Goal: Information Seeking & Learning: Learn about a topic

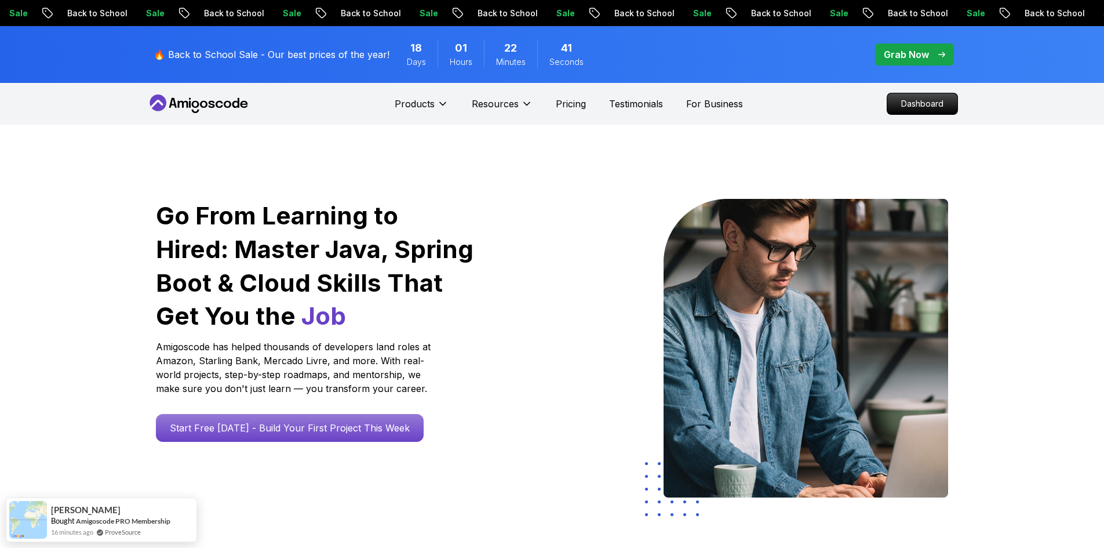
click at [932, 110] on p "Dashboard" at bounding box center [922, 104] width 67 height 20
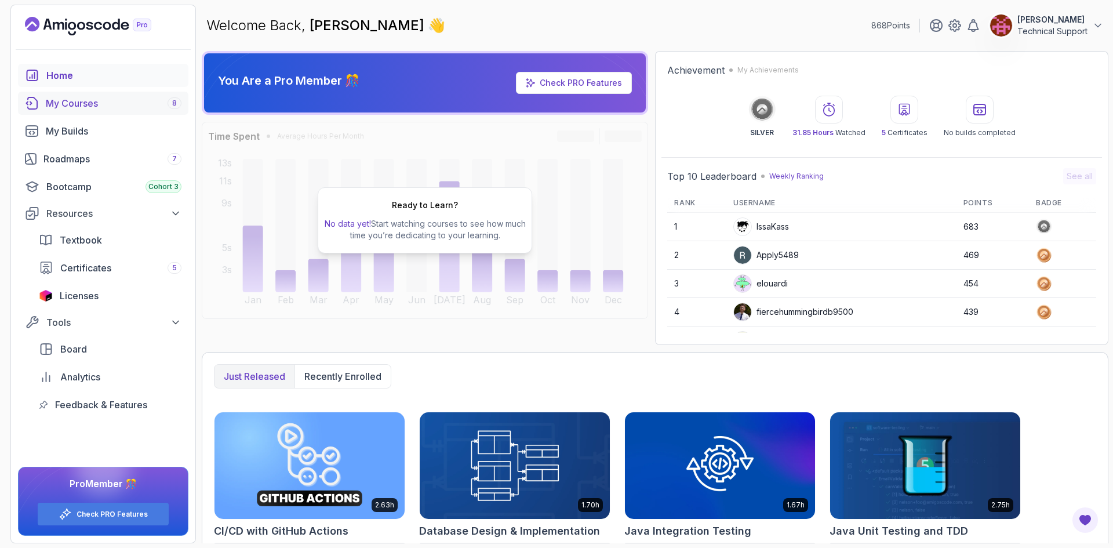
click at [100, 103] on div "My Courses 8" at bounding box center [114, 103] width 136 height 14
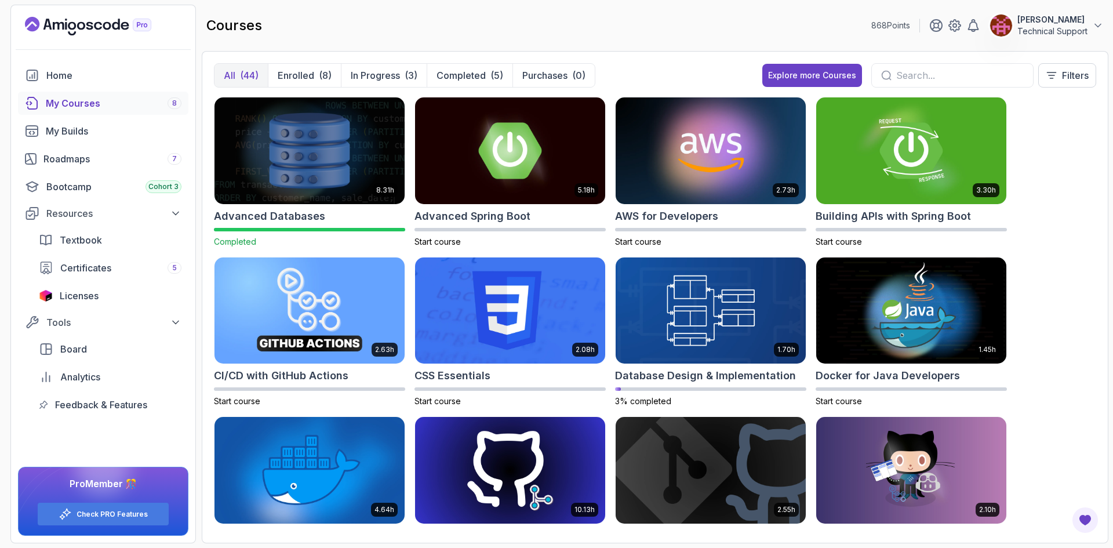
click at [296, 166] on img at bounding box center [309, 150] width 199 height 112
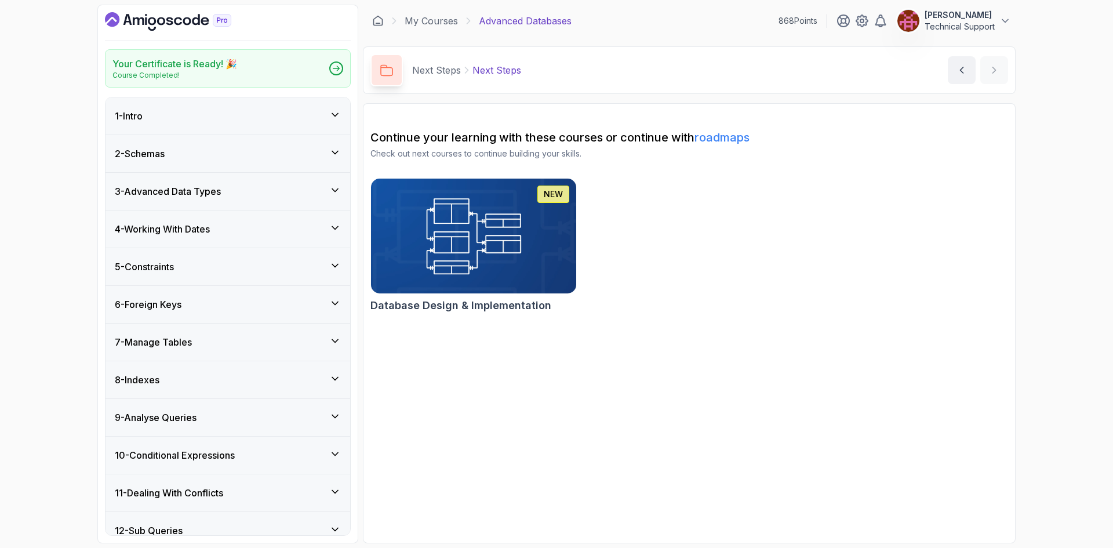
click at [221, 196] on h3 "3 - Advanced Data Types" at bounding box center [168, 191] width 106 height 14
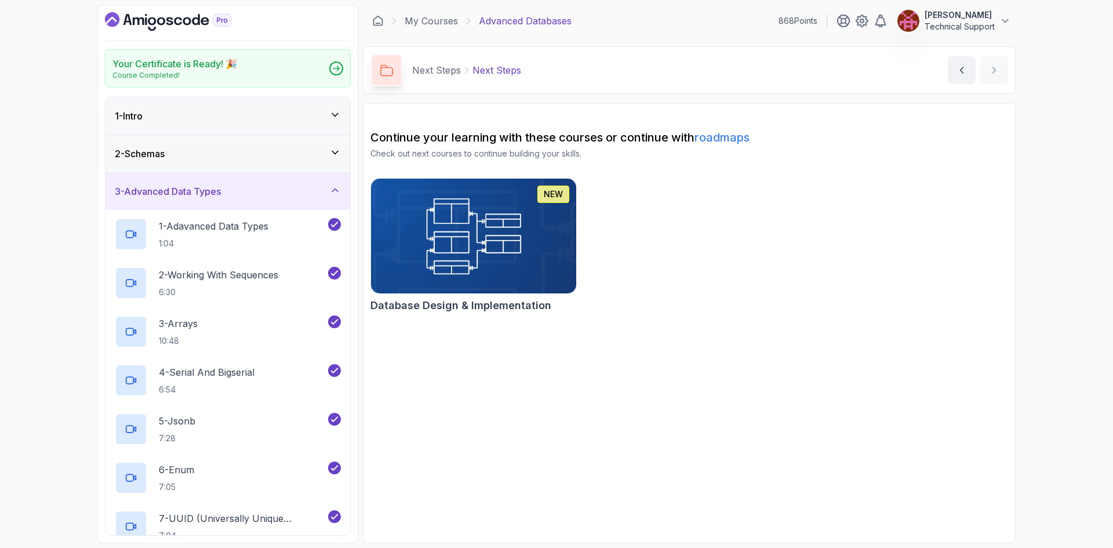
click at [188, 192] on h3 "3 - Advanced Data Types" at bounding box center [168, 191] width 106 height 14
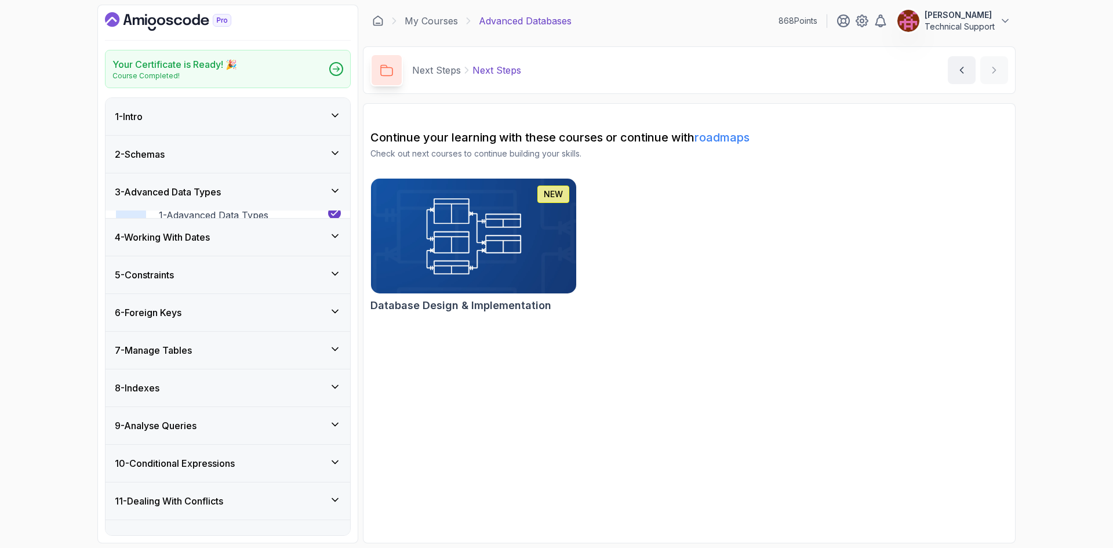
click at [187, 158] on div "2 - Schemas" at bounding box center [228, 154] width 226 height 14
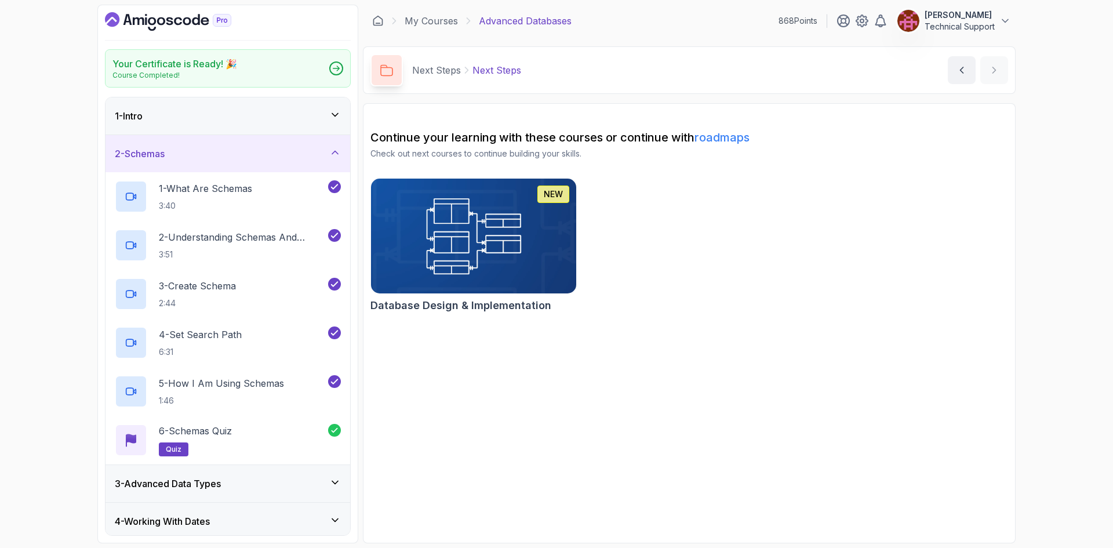
click at [186, 157] on div "2 - Schemas" at bounding box center [228, 154] width 226 height 14
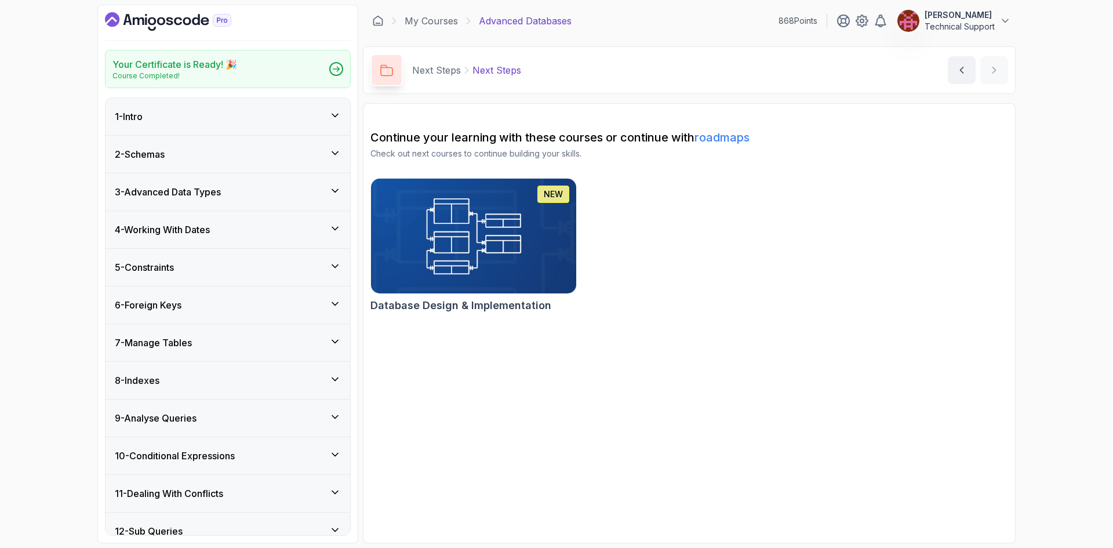
click at [186, 159] on div "2 - Schemas" at bounding box center [228, 154] width 226 height 14
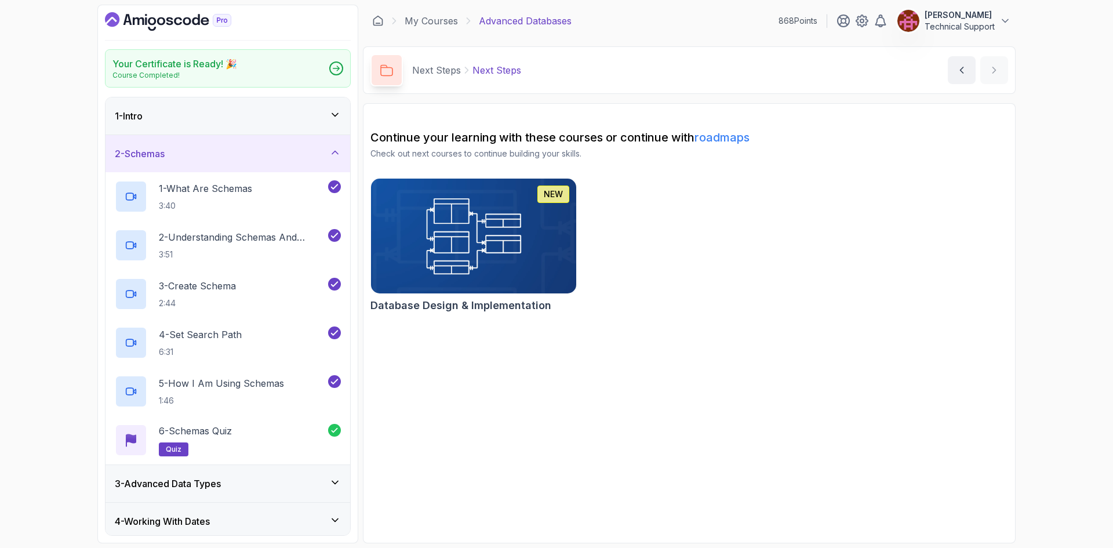
click at [186, 159] on div "2 - Schemas" at bounding box center [228, 154] width 226 height 14
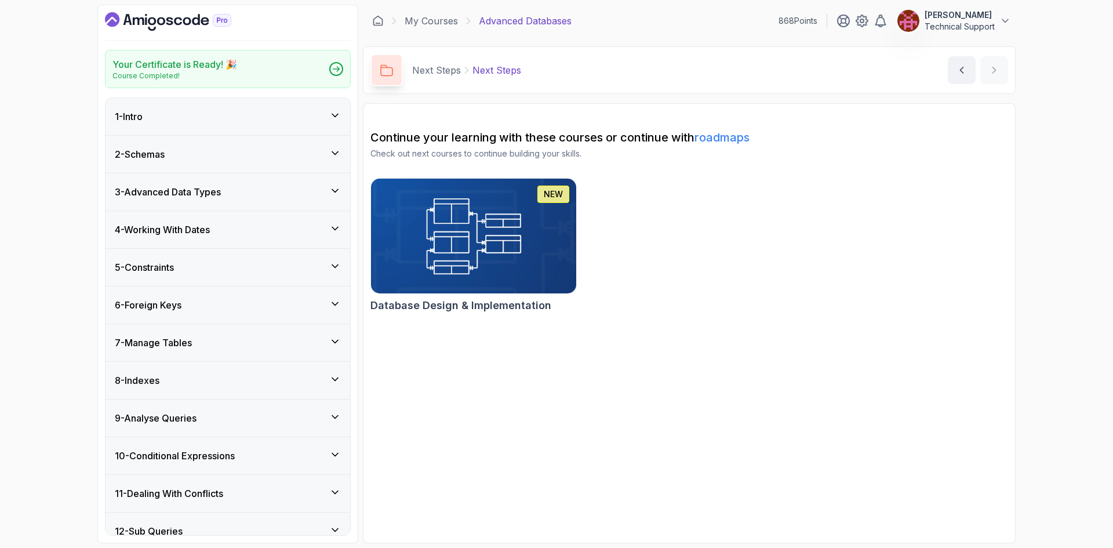
click at [184, 228] on h3 "4 - Working With Dates" at bounding box center [162, 230] width 95 height 14
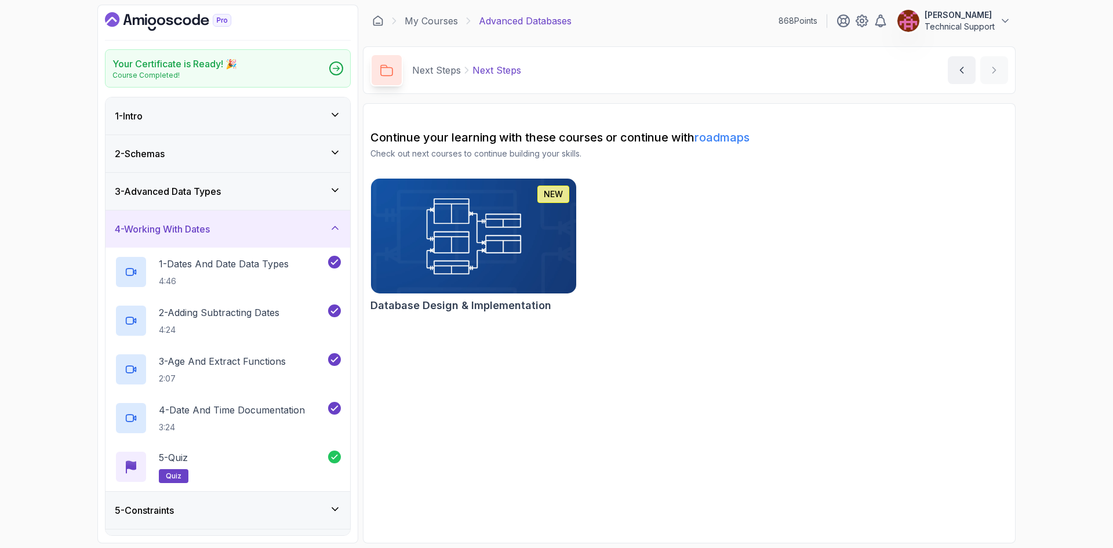
click at [184, 228] on h3 "4 - Working With Dates" at bounding box center [162, 229] width 95 height 14
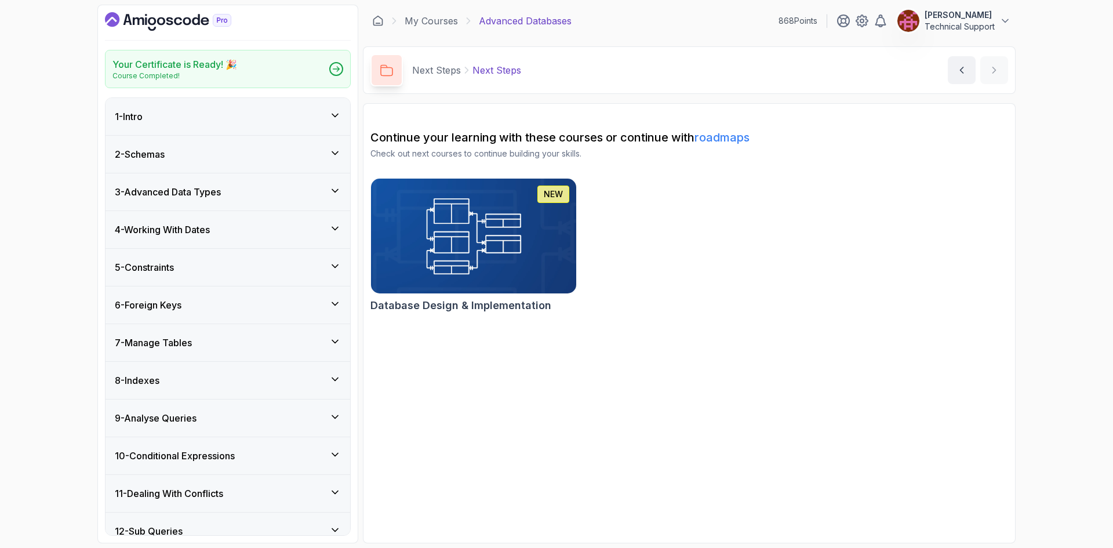
click at [198, 276] on div "5 - Constraints" at bounding box center [227, 267] width 245 height 37
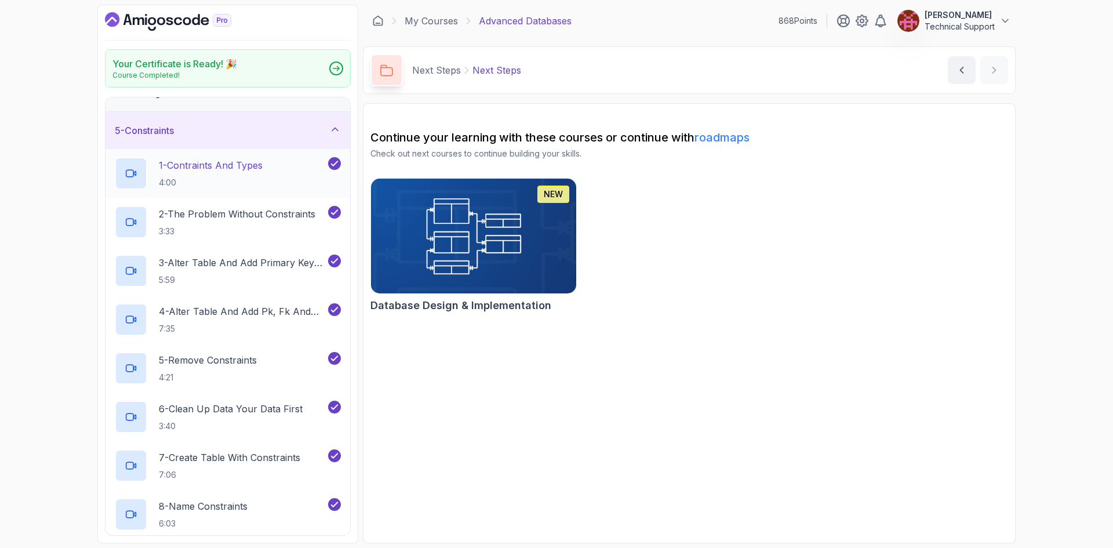
scroll to position [116, 0]
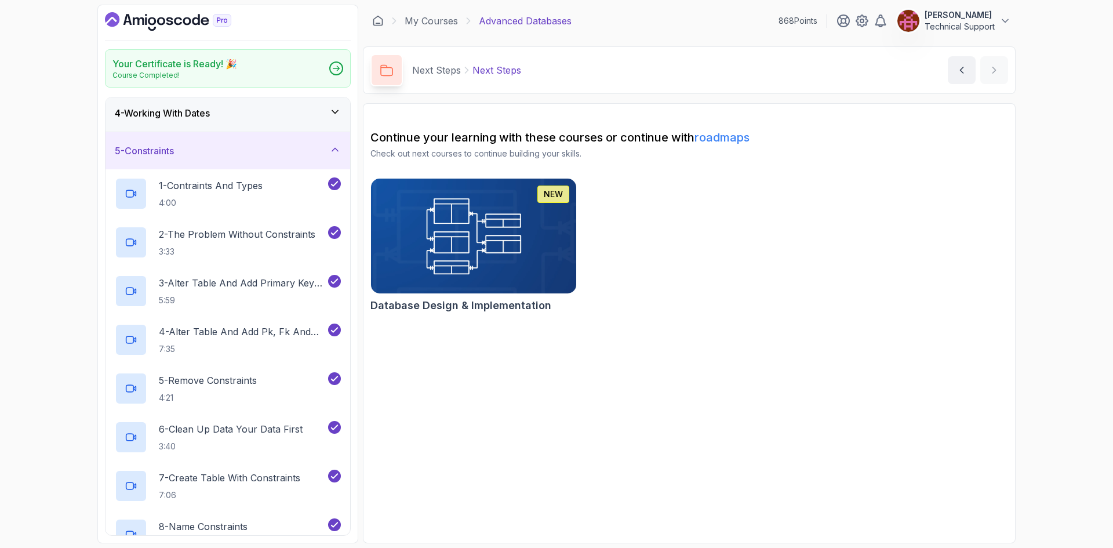
click at [183, 151] on div "5 - Constraints" at bounding box center [228, 151] width 226 height 14
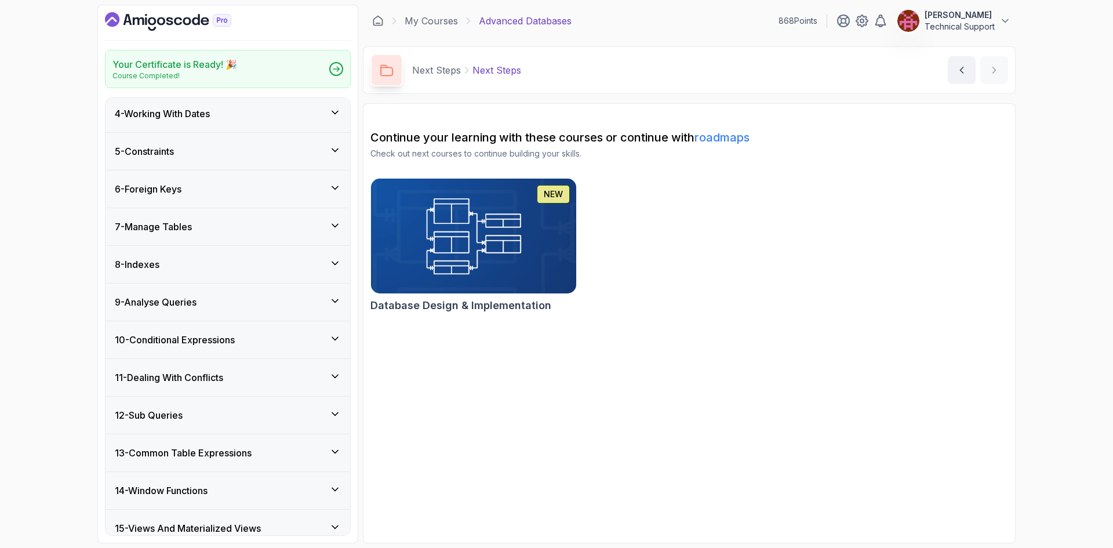
click at [181, 191] on h3 "6 - Foreign Keys" at bounding box center [148, 189] width 67 height 14
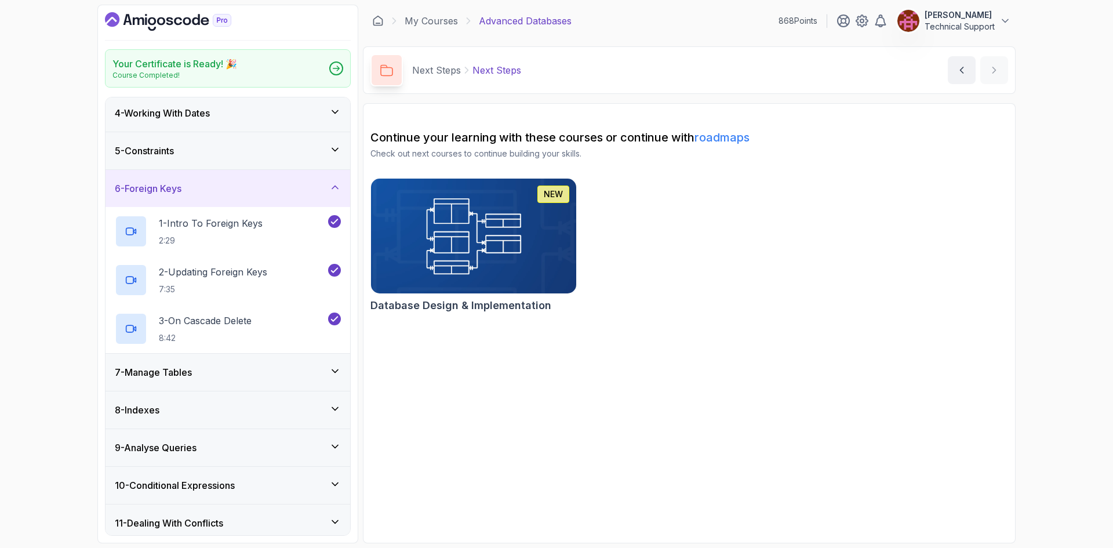
click at [225, 195] on div "6 - Foreign Keys" at bounding box center [228, 188] width 226 height 14
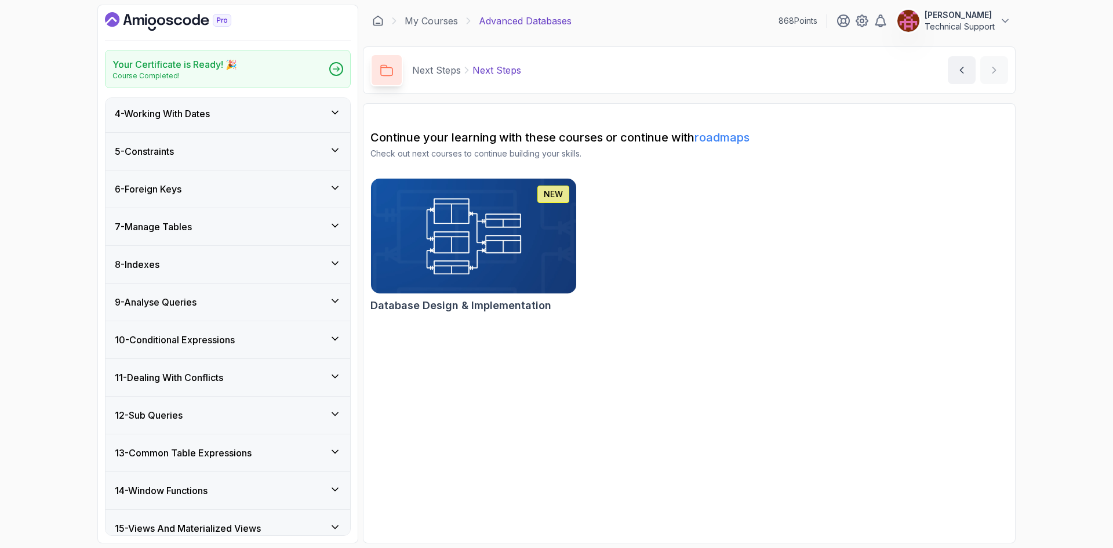
click at [220, 228] on div "7 - Manage Tables" at bounding box center [228, 227] width 226 height 14
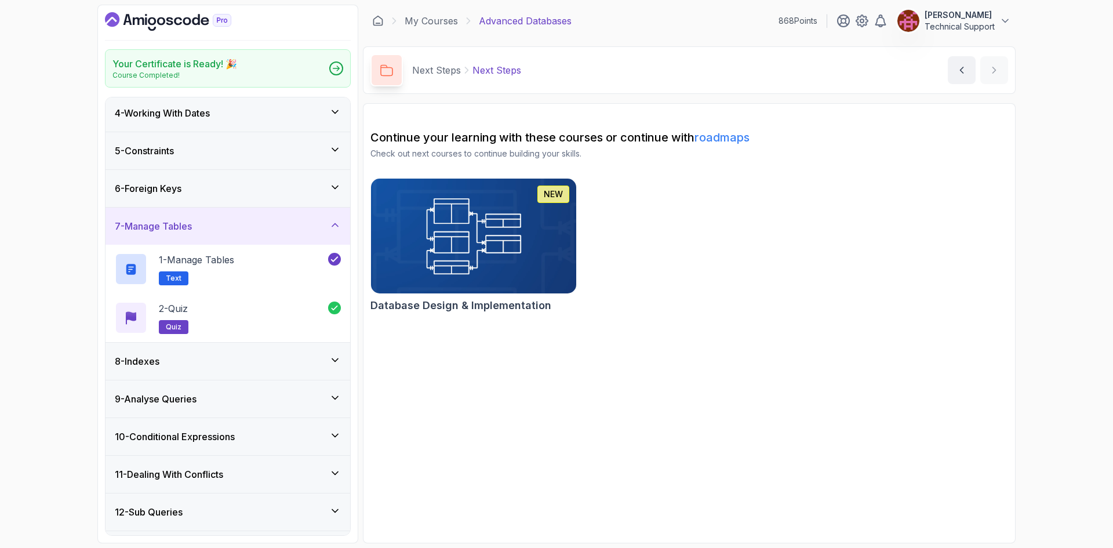
click at [220, 228] on div "7 - Manage Tables" at bounding box center [228, 226] width 226 height 14
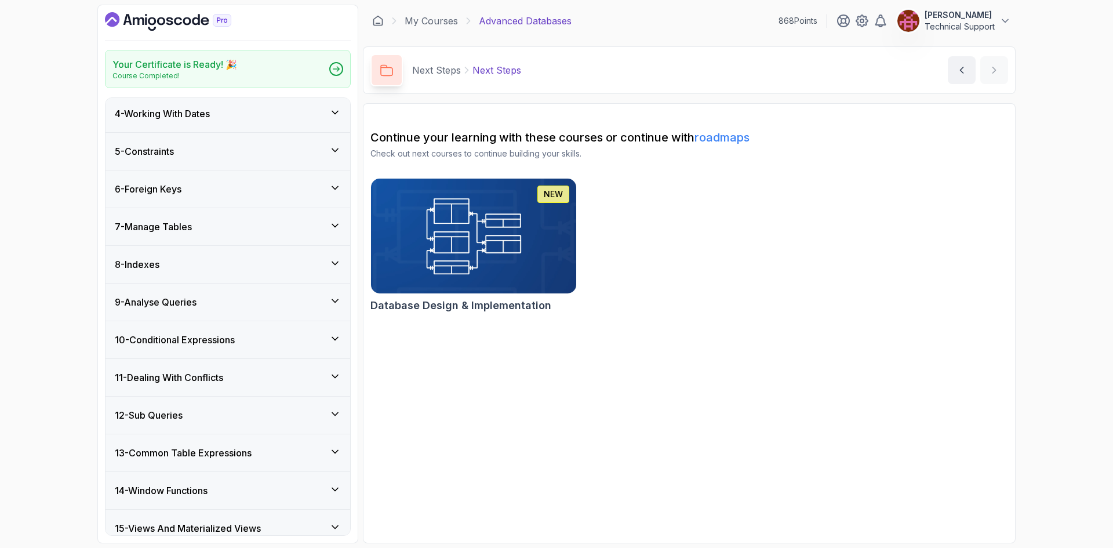
click at [214, 263] on div "8 - Indexes" at bounding box center [228, 264] width 226 height 14
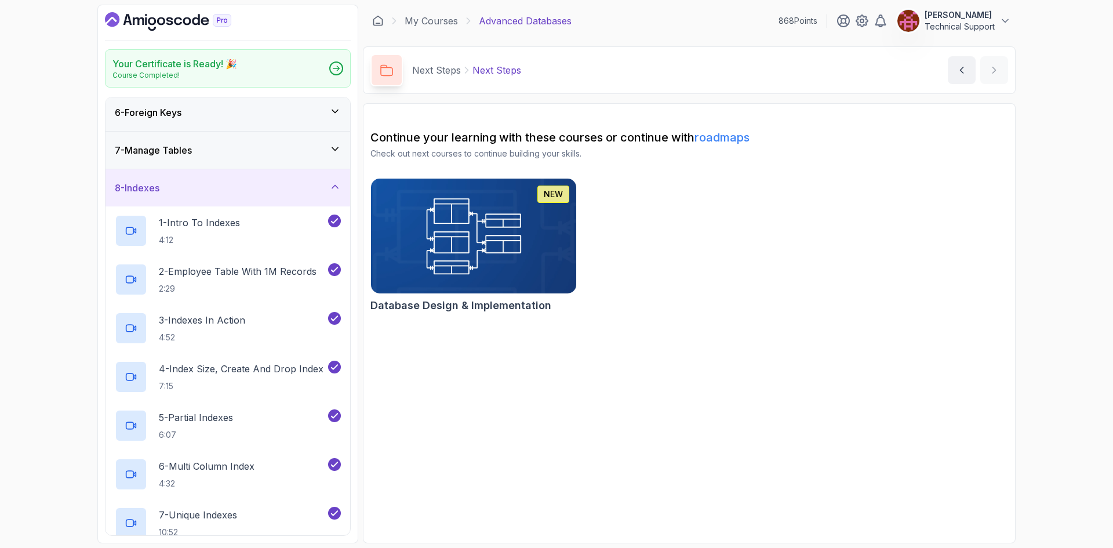
scroll to position [174, 0]
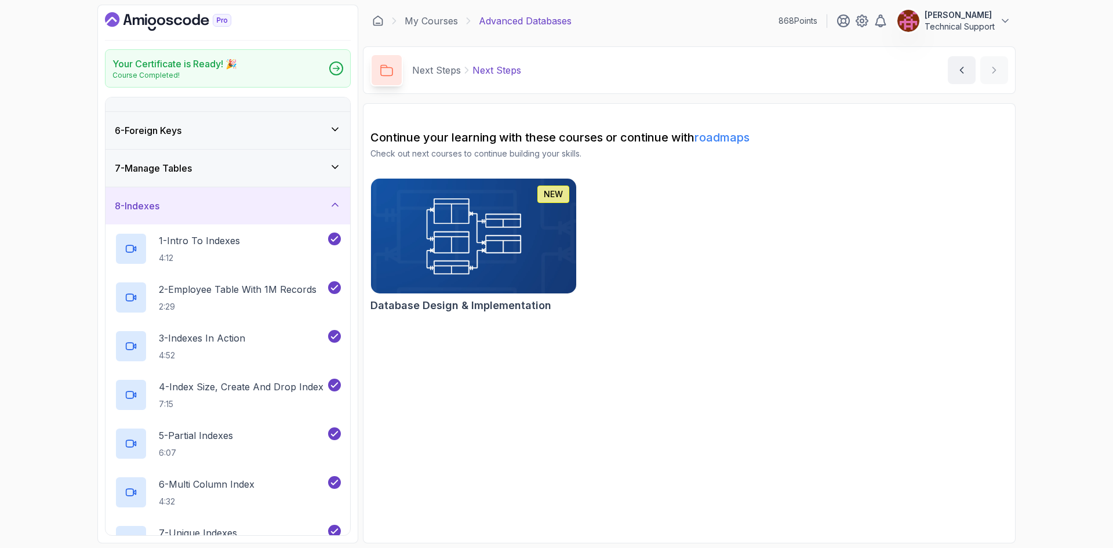
click at [159, 210] on h3 "8 - Indexes" at bounding box center [137, 206] width 45 height 14
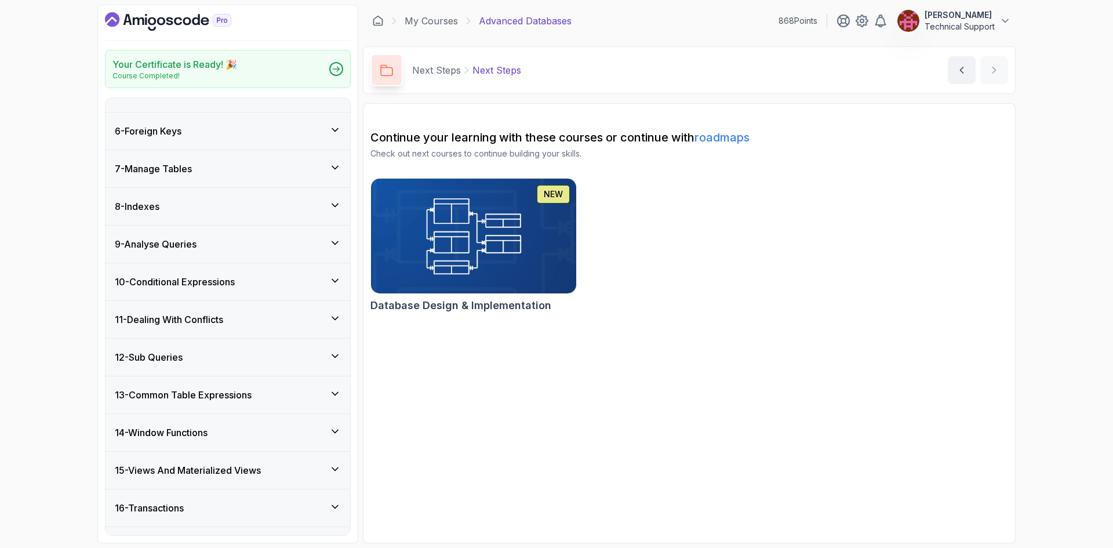
scroll to position [232, 0]
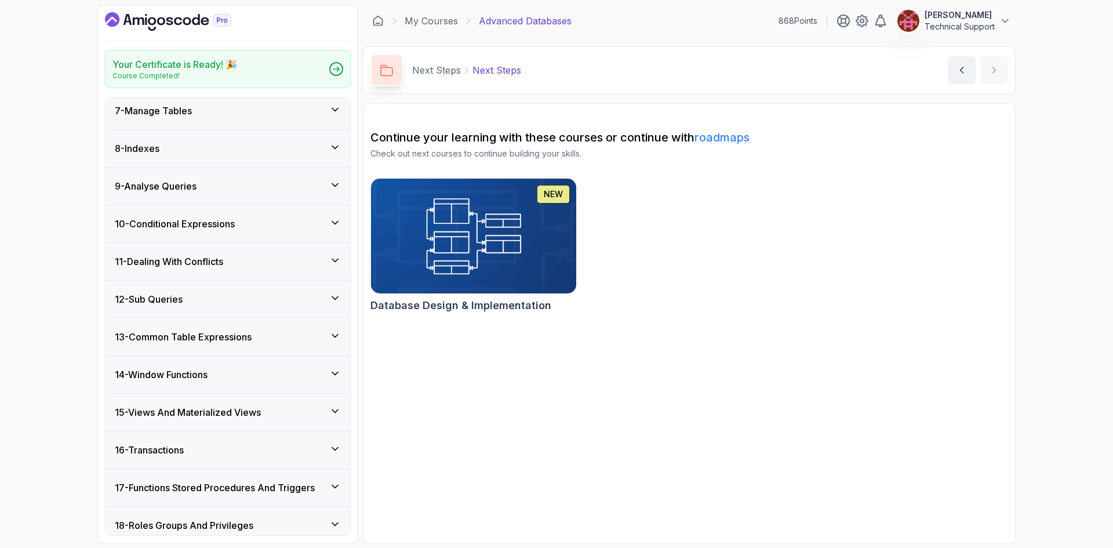
click at [196, 192] on h3 "9 - Analyse Queries" at bounding box center [156, 186] width 82 height 14
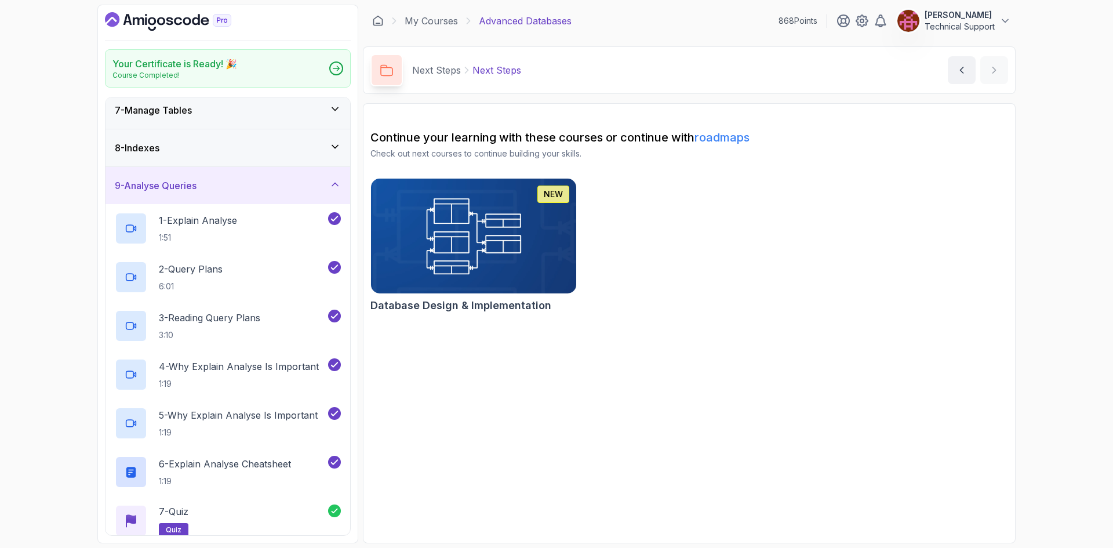
click at [196, 192] on h3 "9 - Analyse Queries" at bounding box center [156, 186] width 82 height 14
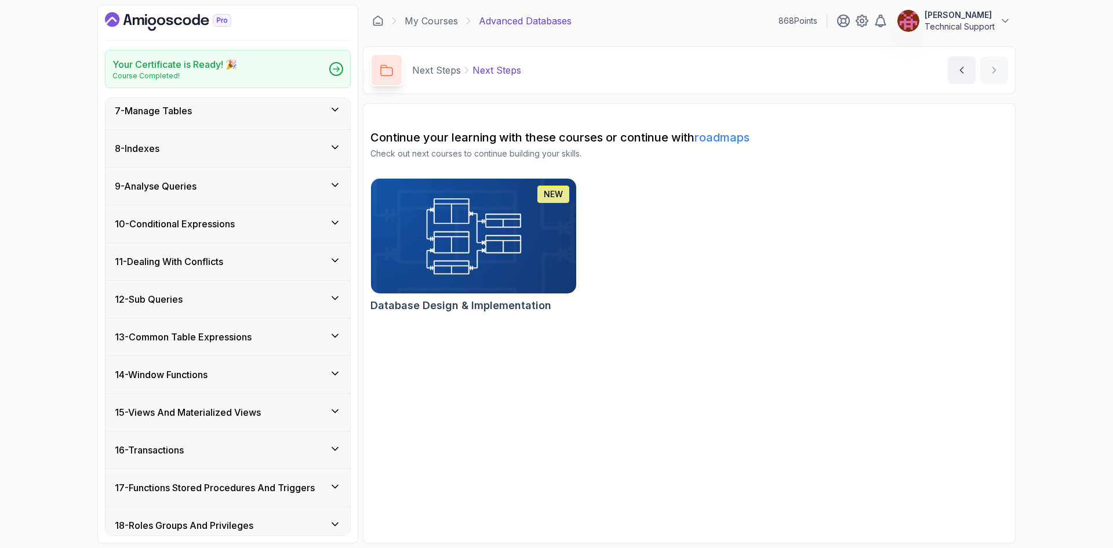
click at [211, 234] on div "10 - Conditional Expressions" at bounding box center [227, 223] width 245 height 37
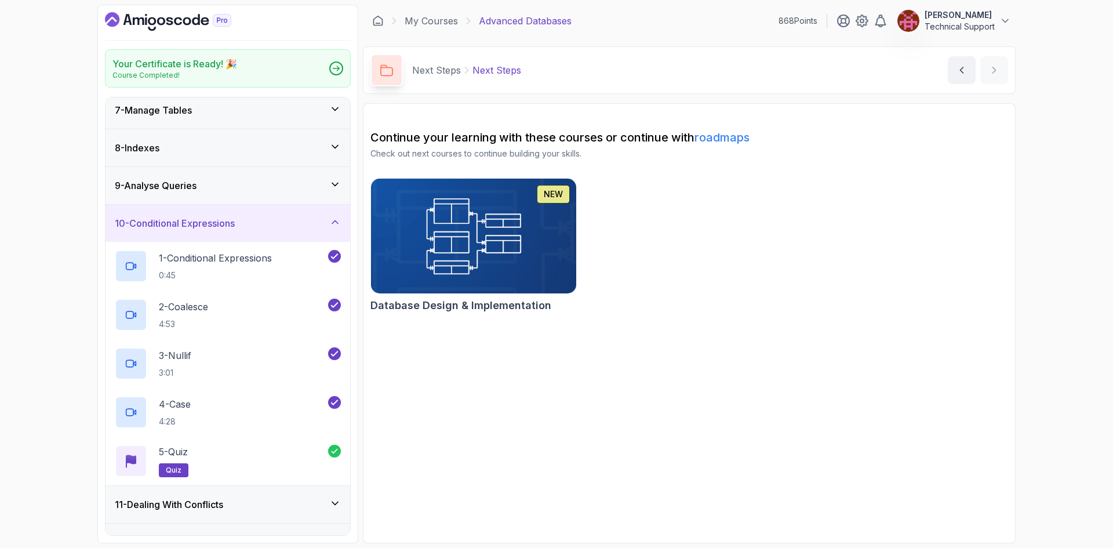
click at [211, 233] on div "10 - Conditional Expressions" at bounding box center [227, 223] width 245 height 37
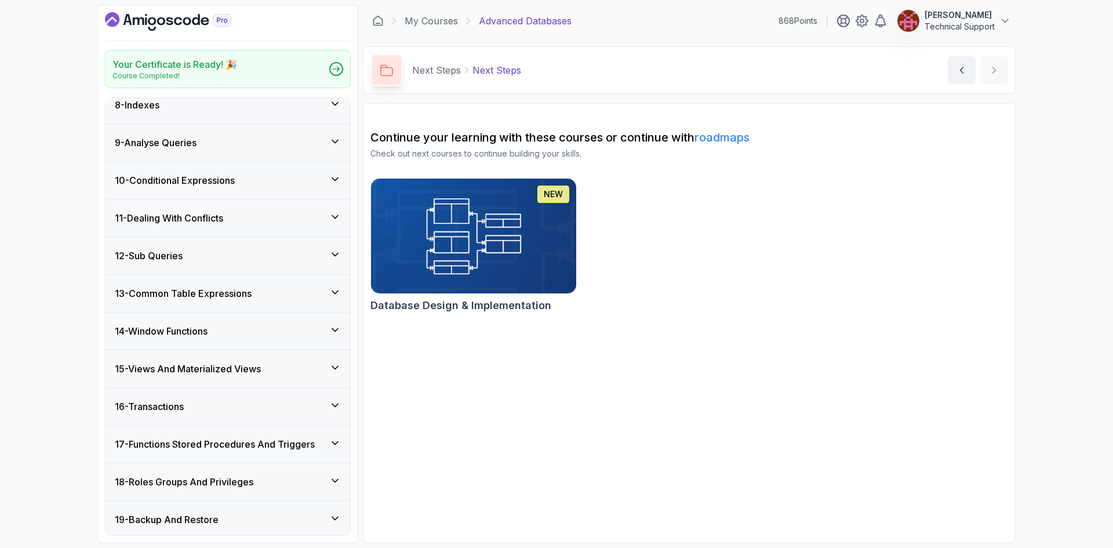
scroll to position [348, 0]
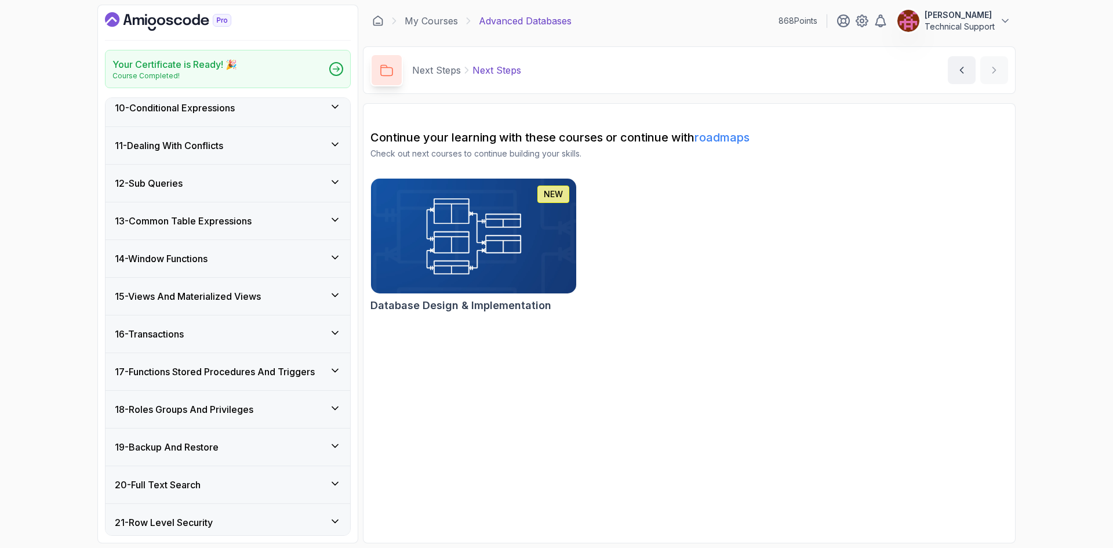
click at [218, 254] on div "14 - Window Functions" at bounding box center [228, 259] width 226 height 14
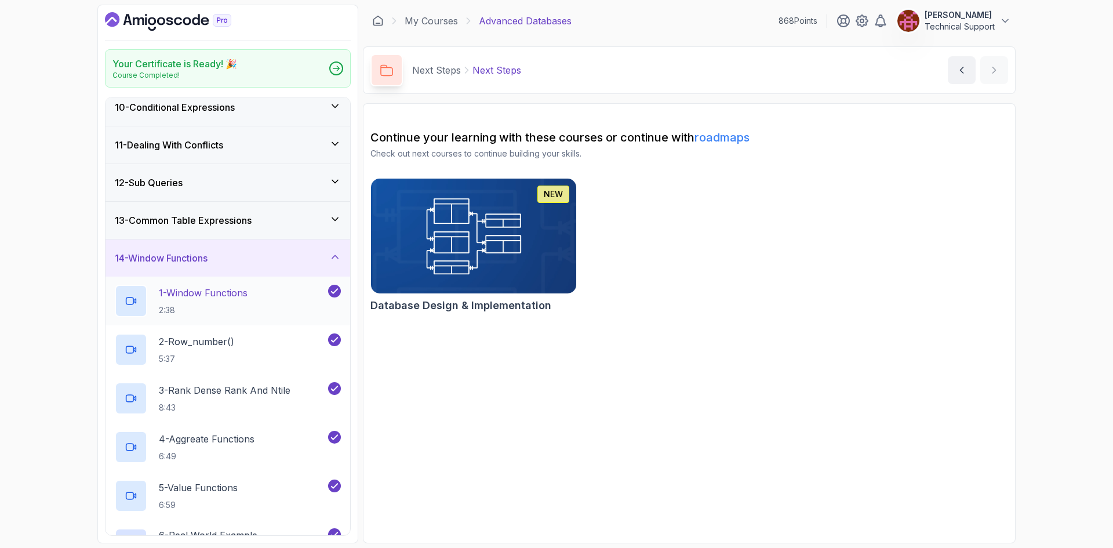
click at [228, 310] on p "2:38" at bounding box center [203, 310] width 89 height 12
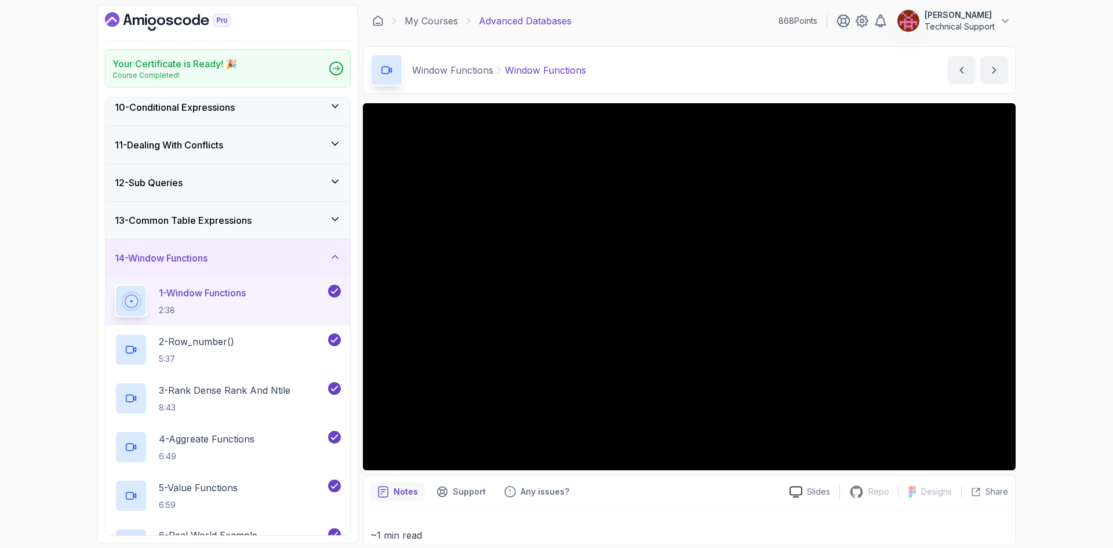
click at [1059, 323] on div "Your Certificate is Ready! 🎉 Course Completed! 1 - Intro 2 - Schemas 3 - Advanc…" at bounding box center [556, 274] width 1113 height 548
click at [1039, 297] on div "Your Certificate is Ready! 🎉 Course Completed! 1 - Intro 2 - Schemas 3 - Advanc…" at bounding box center [556, 274] width 1113 height 548
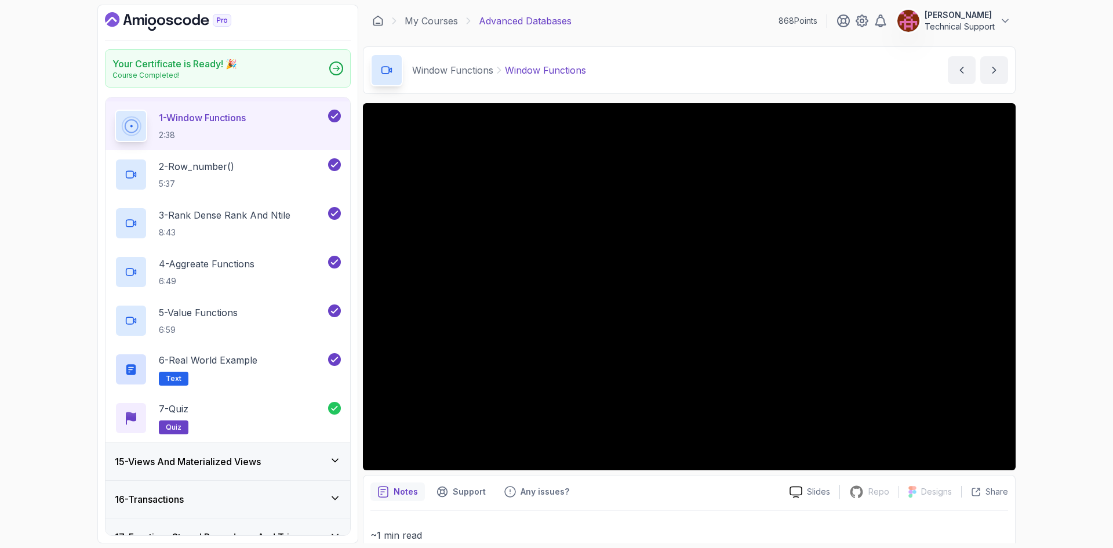
scroll to position [522, 0]
drag, startPoint x: 1082, startPoint y: 364, endPoint x: 1075, endPoint y: 370, distance: 9.5
click at [1082, 364] on div "Your Certificate is Ready! 🎉 Course Completed! 1 - Intro 2 - Schemas 3 - Advanc…" at bounding box center [556, 274] width 1113 height 548
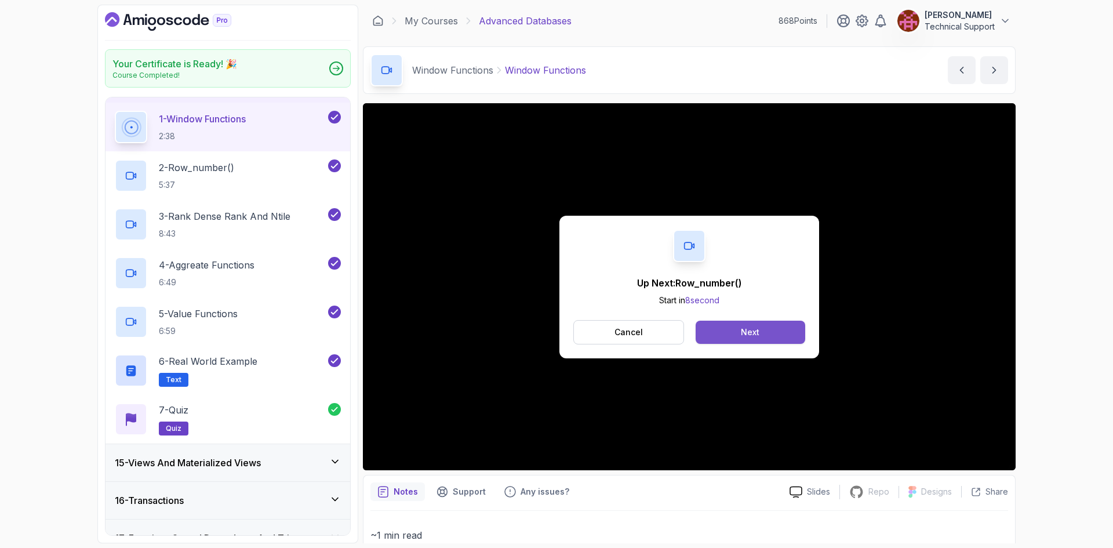
click at [734, 338] on button "Next" at bounding box center [751, 332] width 110 height 23
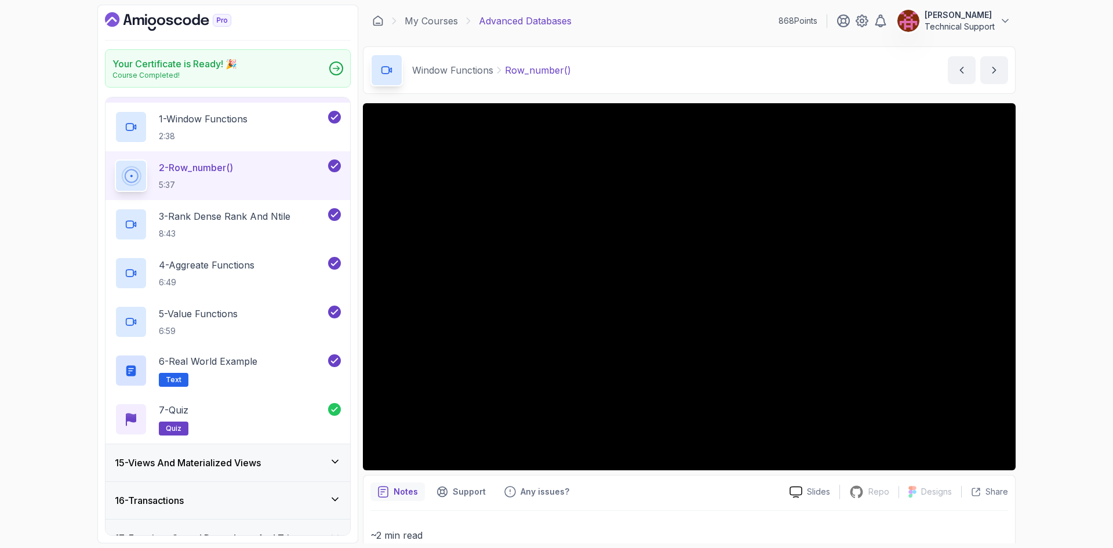
click at [1029, 336] on div "Your Certificate is Ready! 🎉 Course Completed! 1 - Intro 2 - Schemas 3 - Advanc…" at bounding box center [556, 274] width 1113 height 548
click at [1039, 333] on div "Your Certificate is Ready! 🎉 Course Completed! 1 - Intro 2 - Schemas 3 - Advanc…" at bounding box center [556, 274] width 1113 height 548
click at [1042, 340] on div "Your Certificate is Ready! 🎉 Course Completed! 1 - Intro 2 - Schemas 3 - Advanc…" at bounding box center [556, 274] width 1113 height 548
click at [1080, 265] on div "Your Certificate is Ready! 🎉 Course Completed! 1 - Intro 2 - Schemas 3 - Advanc…" at bounding box center [556, 274] width 1113 height 548
click at [1051, 271] on div "Your Certificate is Ready! 🎉 Course Completed! 1 - Intro 2 - Schemas 3 - Advanc…" at bounding box center [556, 274] width 1113 height 548
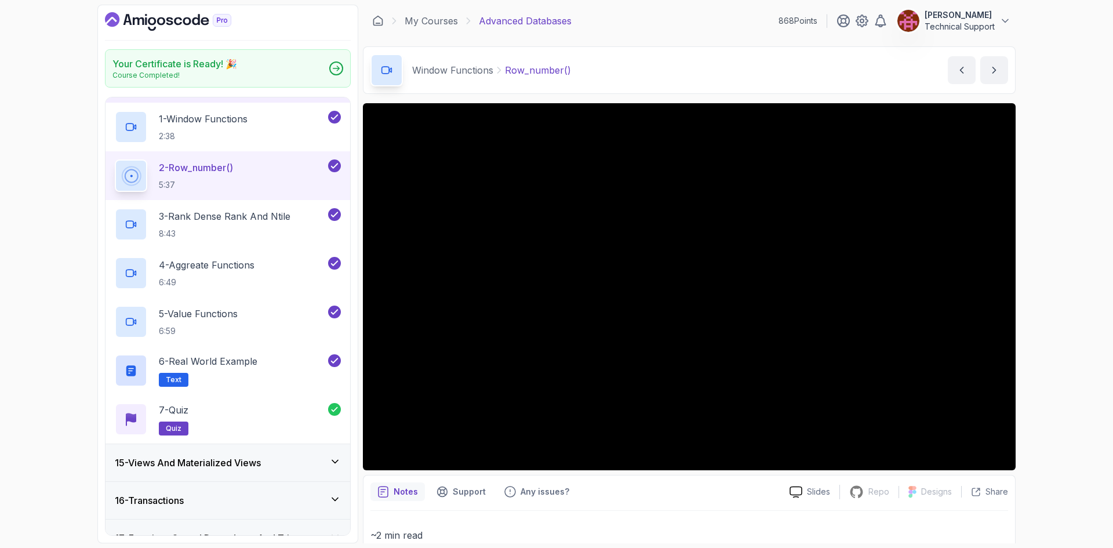
click at [1043, 265] on div "Your Certificate is Ready! 🎉 Course Completed! 1 - Intro 2 - Schemas 3 - Advanc…" at bounding box center [556, 274] width 1113 height 548
click at [1049, 252] on div "Your Certificate is Ready! 🎉 Course Completed! 1 - Intro 2 - Schemas 3 - Advanc…" at bounding box center [556, 274] width 1113 height 548
click at [191, 24] on icon "Dashboard" at bounding box center [168, 21] width 126 height 19
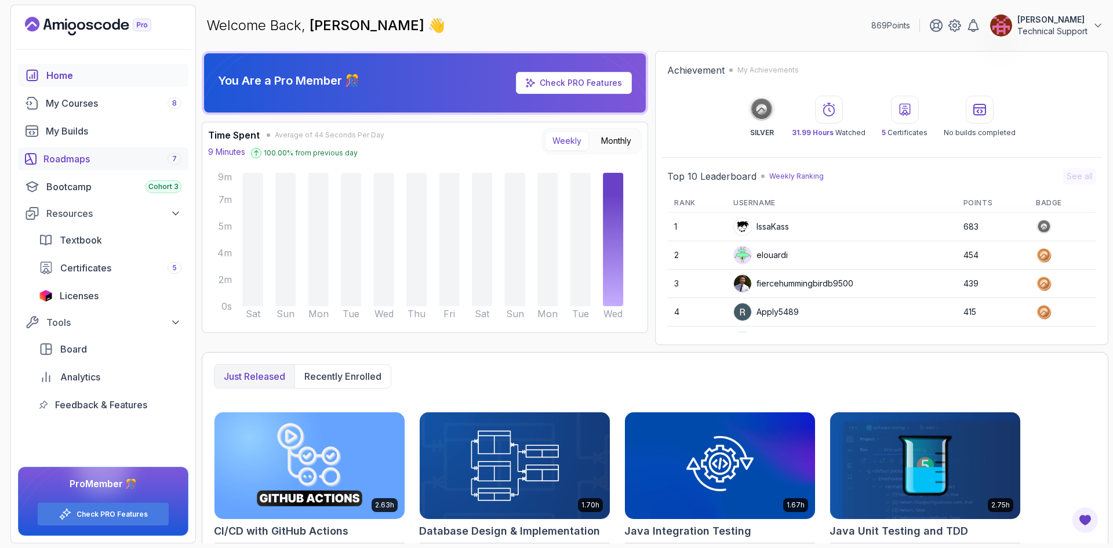
click at [75, 166] on link "Roadmaps 7" at bounding box center [103, 158] width 170 height 23
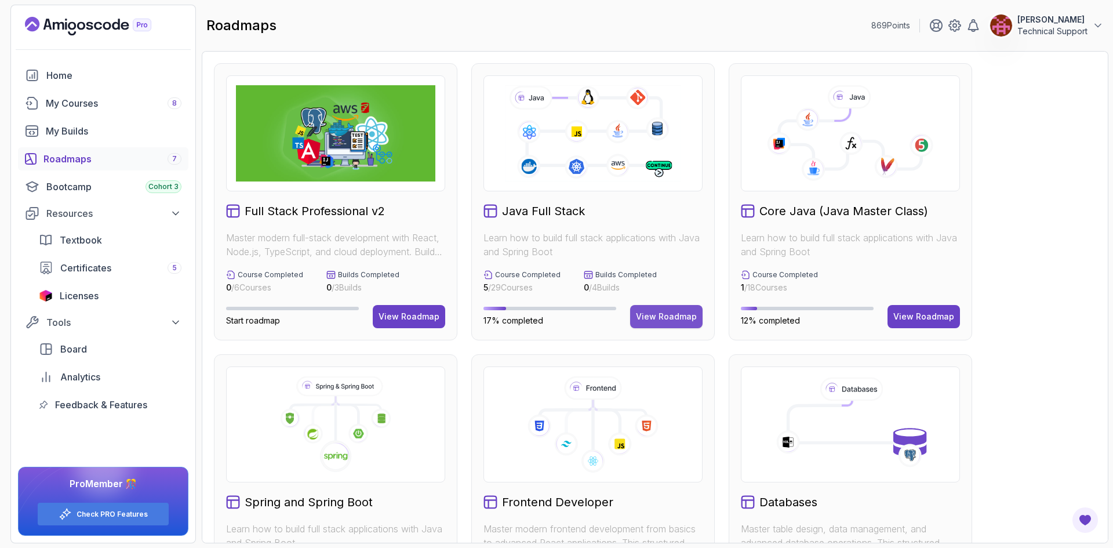
click at [656, 316] on div "View Roadmap" at bounding box center [666, 317] width 61 height 12
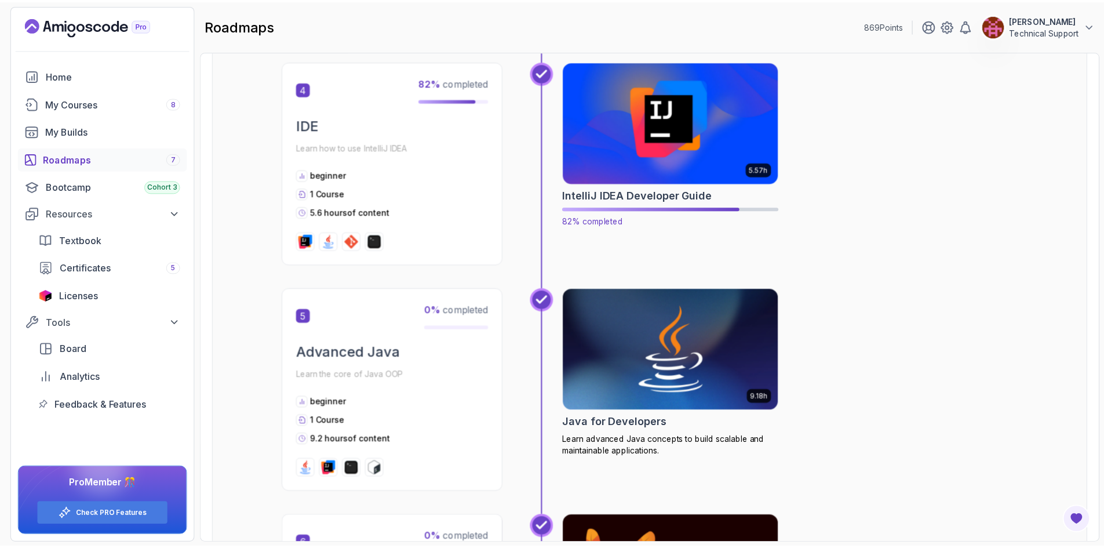
scroll to position [1101, 0]
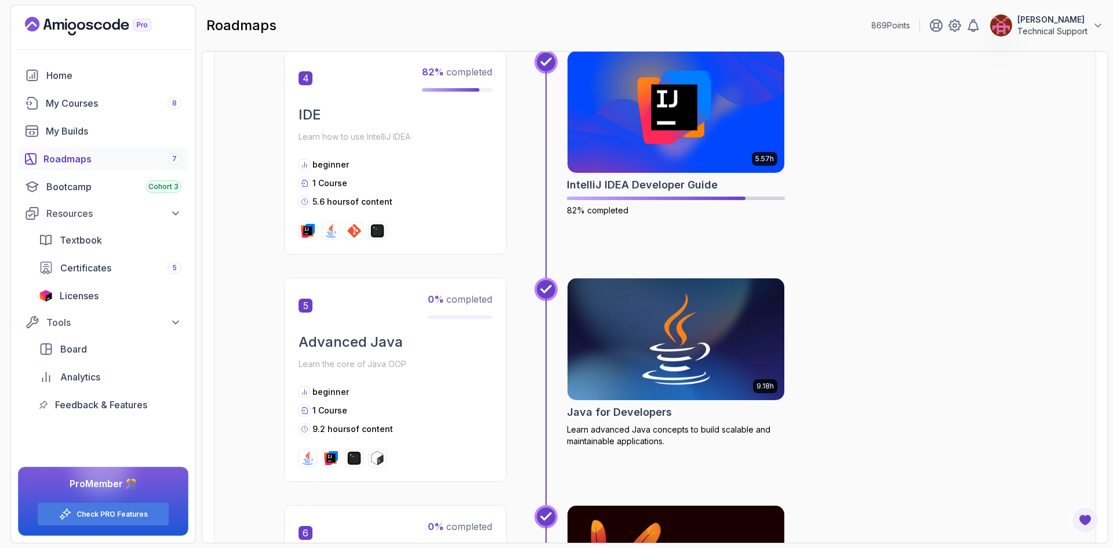
click at [689, 347] on img at bounding box center [676, 339] width 228 height 128
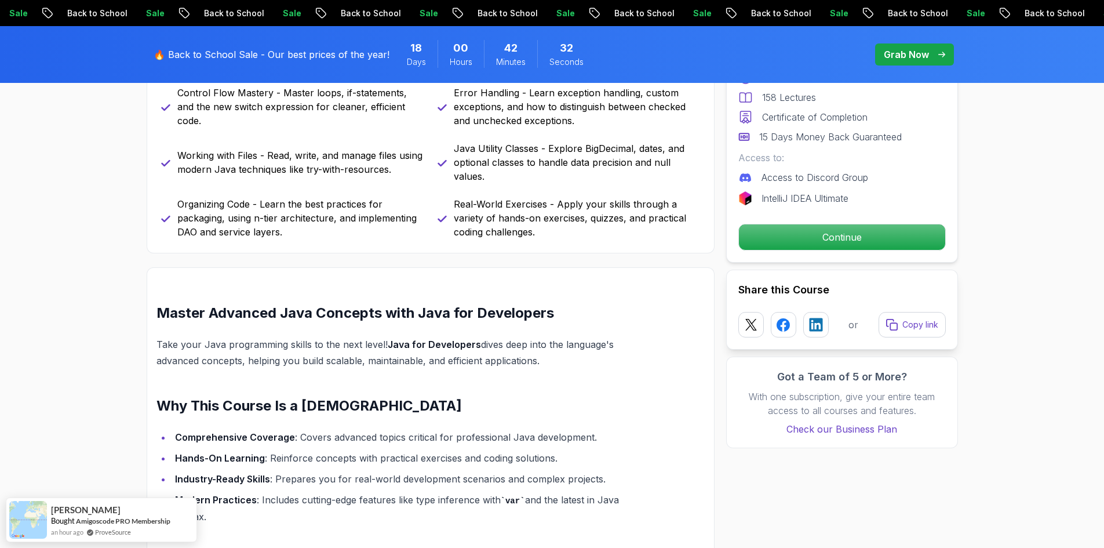
scroll to position [696, 0]
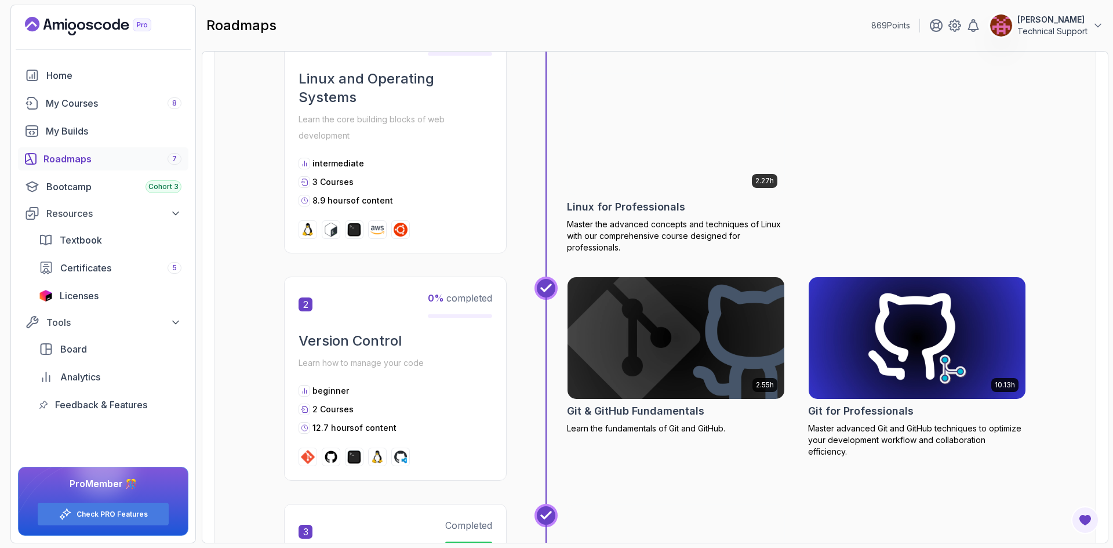
scroll to position [464, 0]
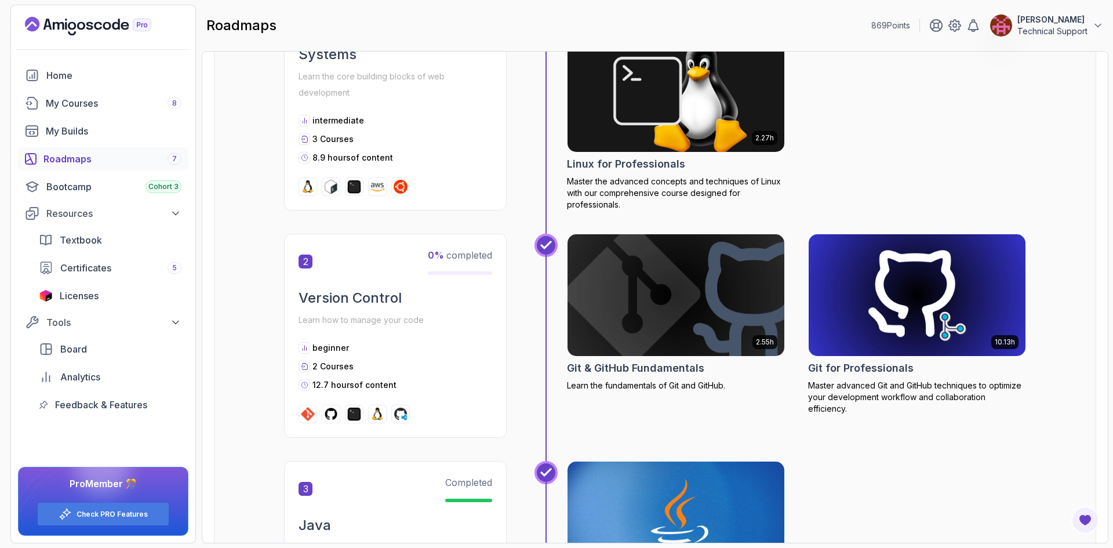
click at [93, 165] on div "Roadmaps 7" at bounding box center [112, 159] width 138 height 14
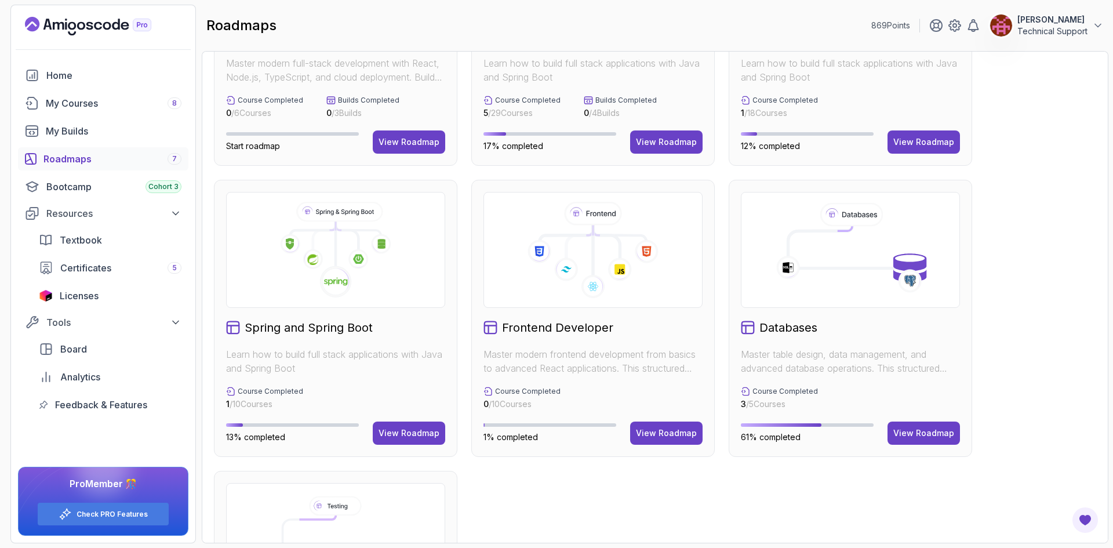
scroll to position [174, 0]
click at [677, 433] on div "View Roadmap" at bounding box center [666, 434] width 61 height 12
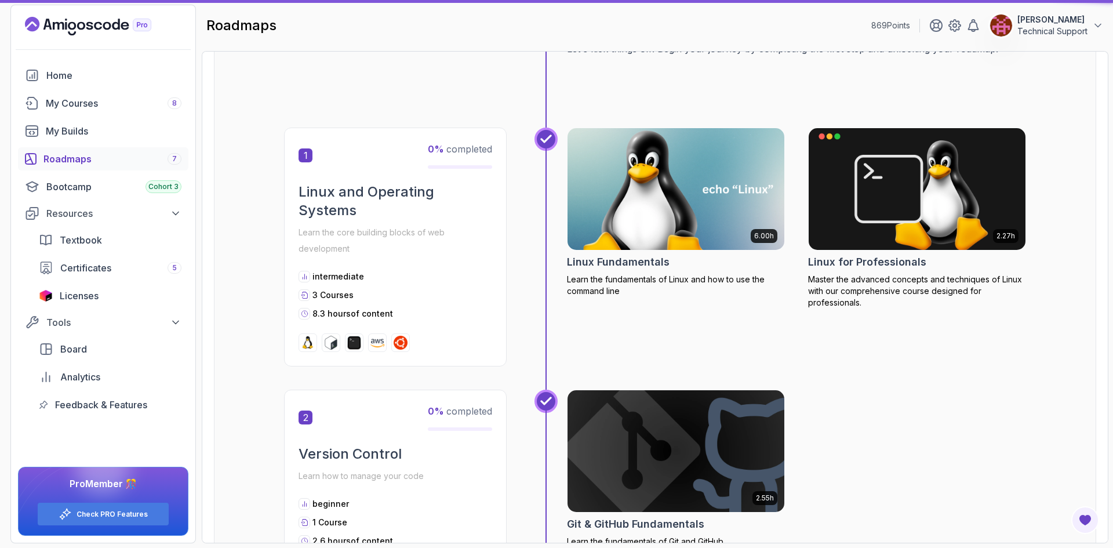
scroll to position [12, 0]
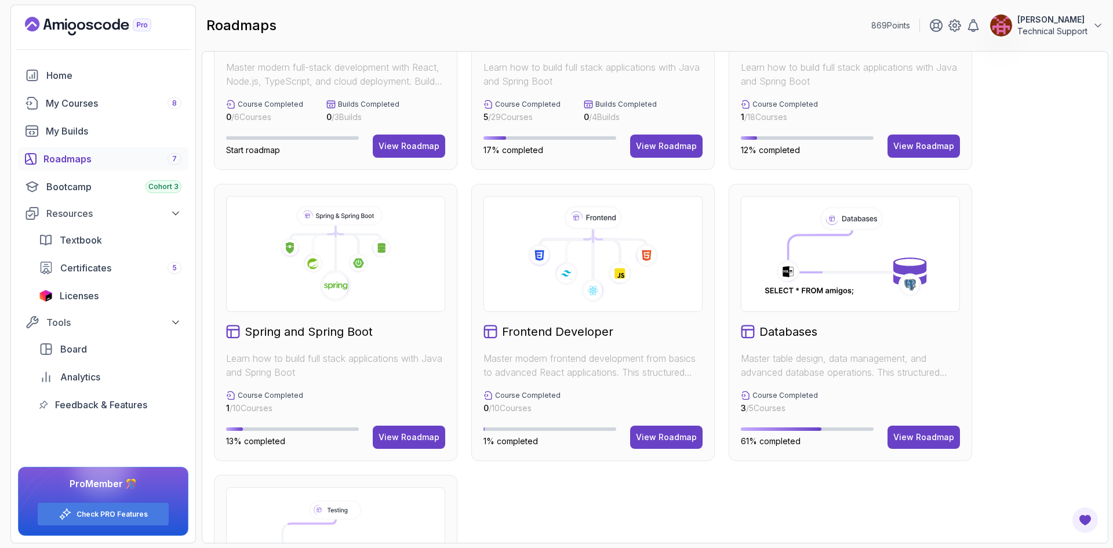
scroll to position [232, 0]
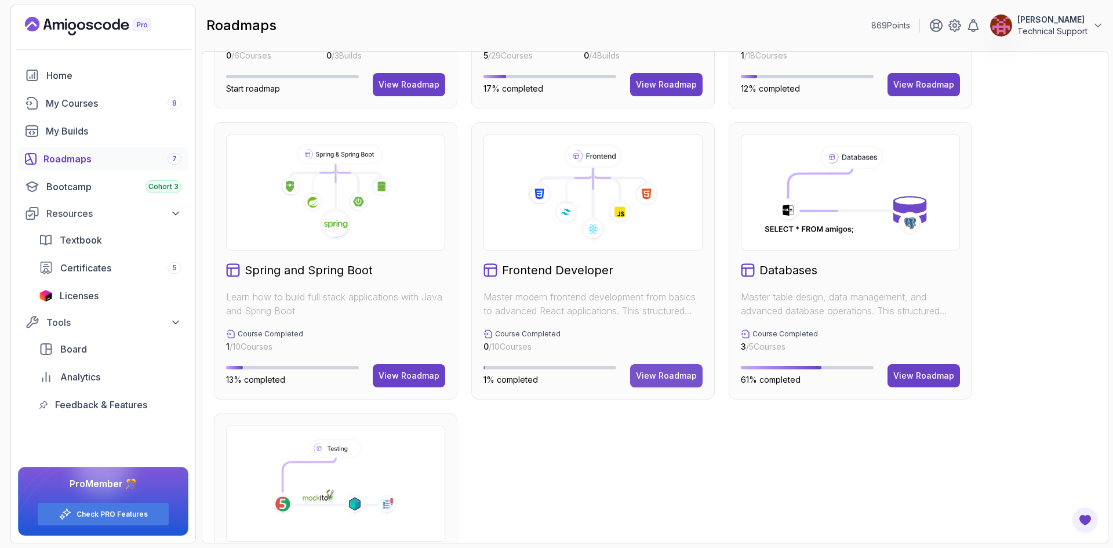
click at [660, 379] on div "View Roadmap" at bounding box center [666, 376] width 61 height 12
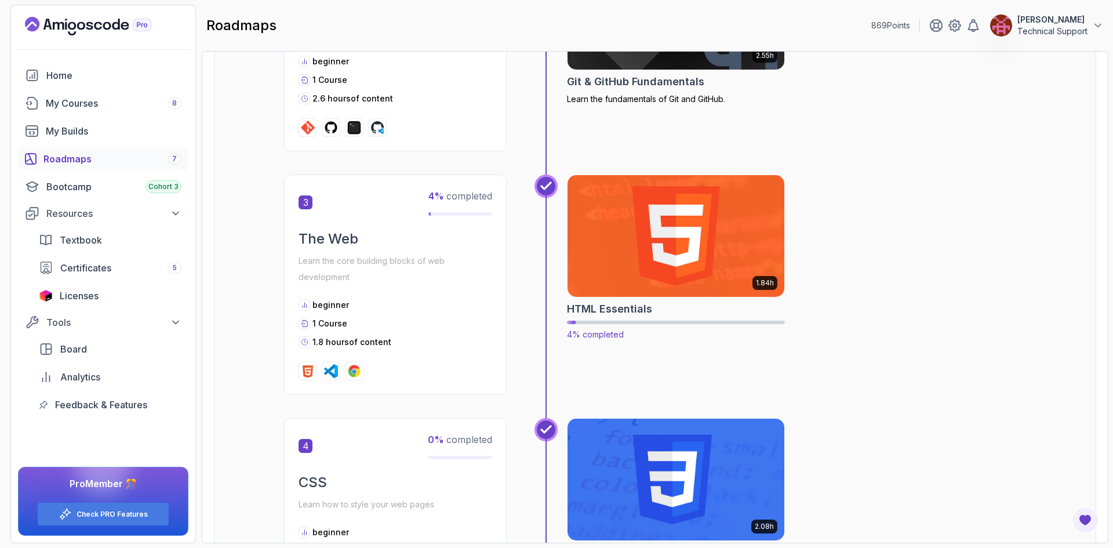
scroll to position [641, 0]
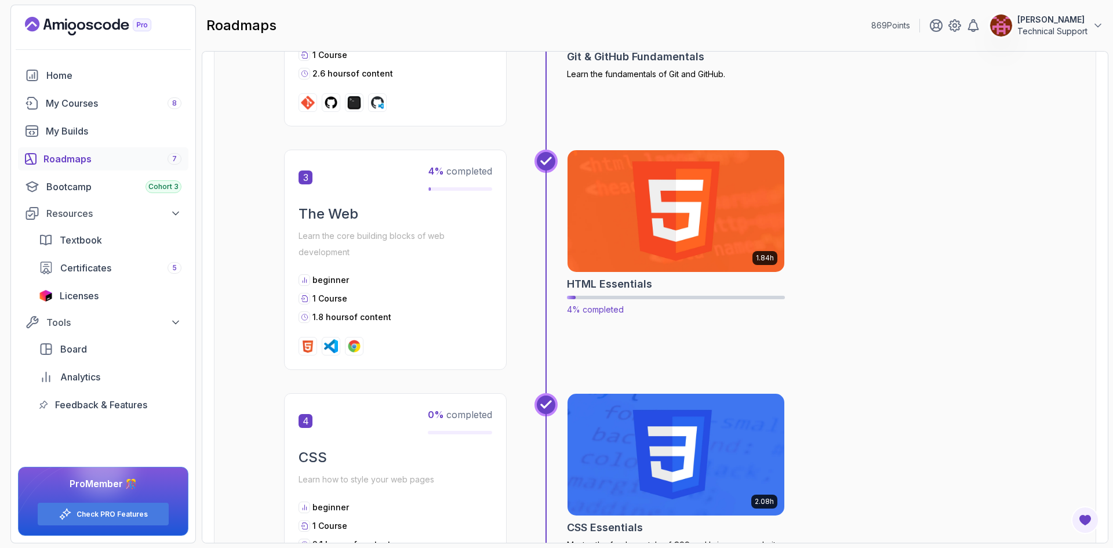
click at [676, 232] on img at bounding box center [676, 211] width 228 height 128
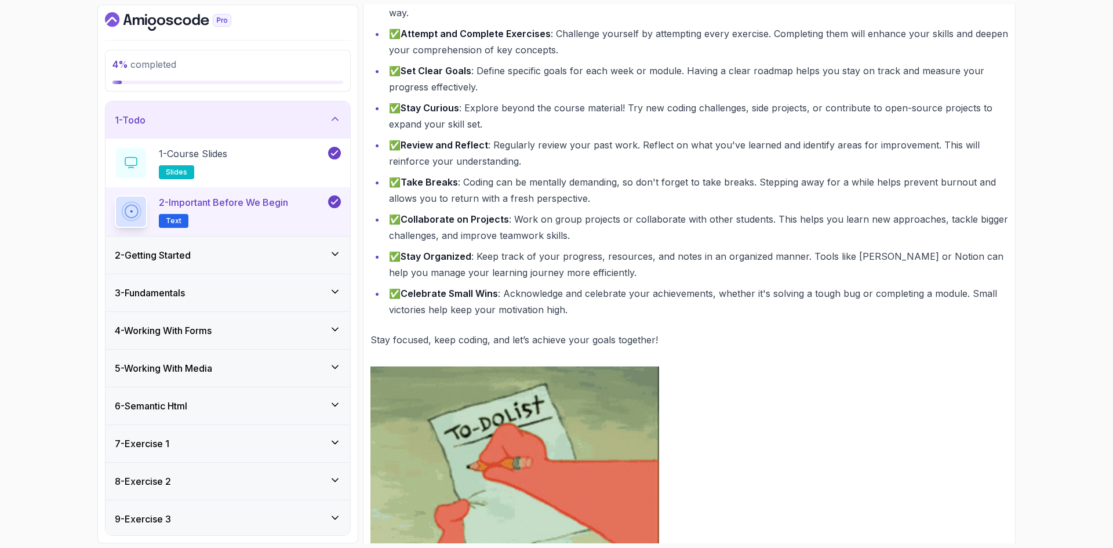
scroll to position [348, 0]
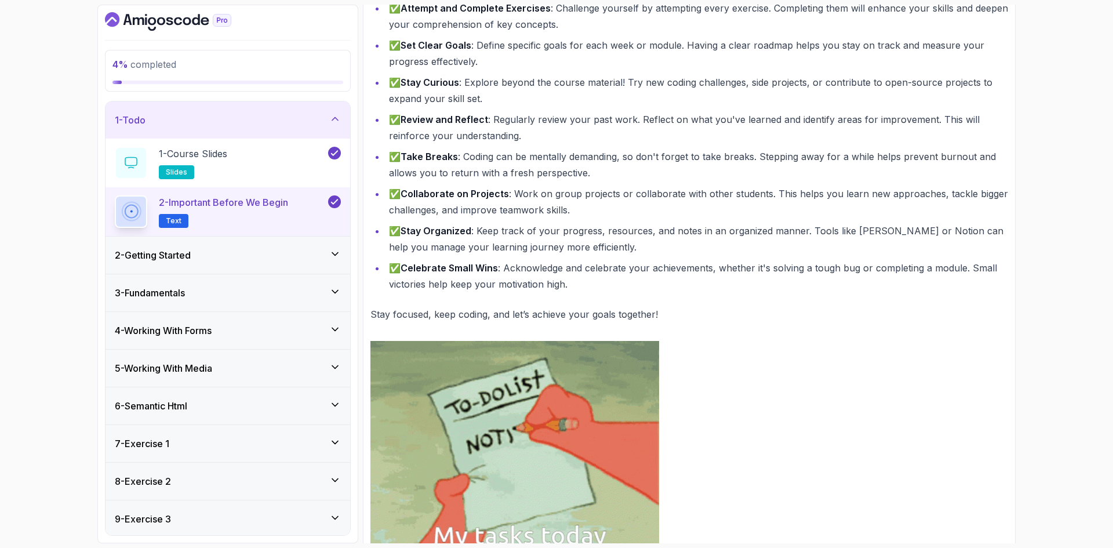
click at [260, 257] on div "2 - Getting Started" at bounding box center [228, 255] width 226 height 14
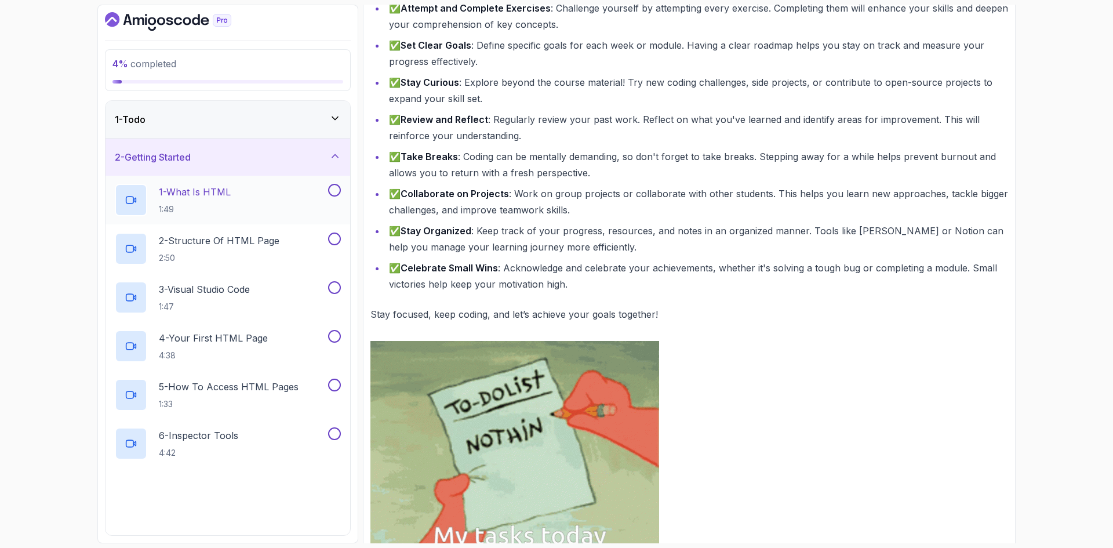
click at [238, 205] on div "1 - What Is HTML 1:49" at bounding box center [220, 200] width 211 height 32
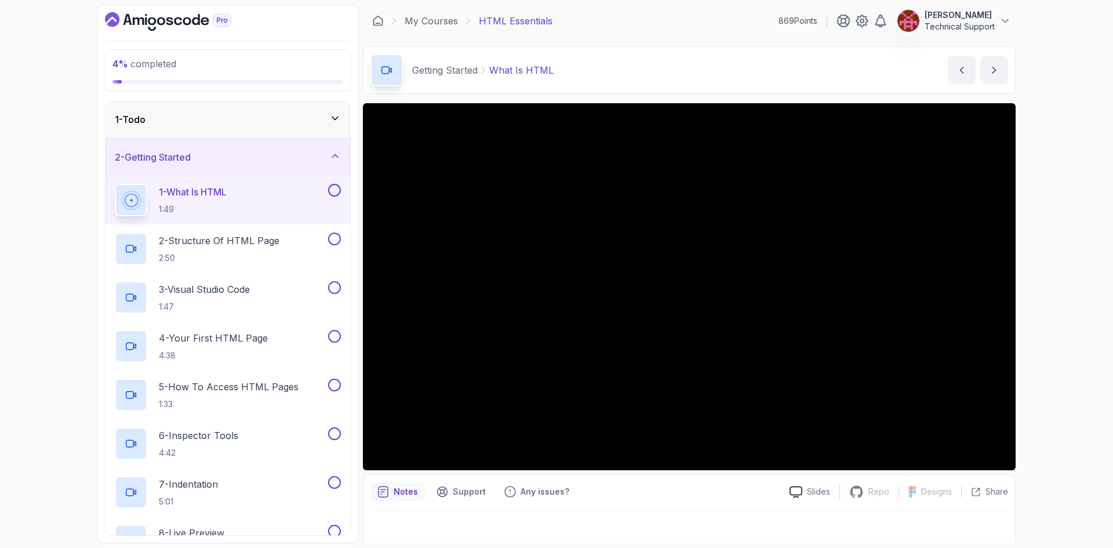
click at [63, 230] on div "4 % completed 1 - Todo 2 - Getting Started 1 - What Is HTML 1:49 2 - Structure …" at bounding box center [556, 274] width 1113 height 548
drag, startPoint x: 383, startPoint y: 254, endPoint x: 1051, endPoint y: 362, distance: 677.6
click at [1051, 362] on div "4 % completed 1 - Todo 2 - Getting Started 1 - What Is HTML 1:49 2 - Structure …" at bounding box center [556, 274] width 1113 height 548
drag, startPoint x: 1018, startPoint y: 347, endPoint x: 1045, endPoint y: 384, distance: 44.9
click at [1045, 384] on div "4 % completed 1 - Todo 2 - Getting Started 1 - What Is HTML 1:49 2 - Structure …" at bounding box center [556, 274] width 1113 height 548
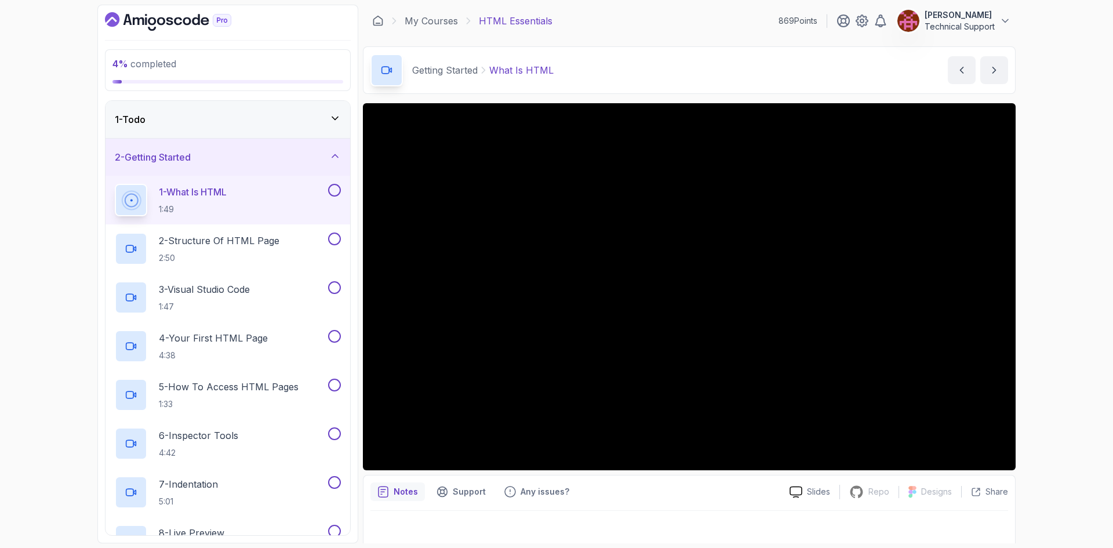
drag, startPoint x: 1014, startPoint y: 324, endPoint x: 1049, endPoint y: 348, distance: 42.6
click at [1049, 348] on div "4 % completed 1 - Todo 2 - Getting Started 1 - What Is HTML 1:49 2 - Structure …" at bounding box center [556, 274] width 1113 height 548
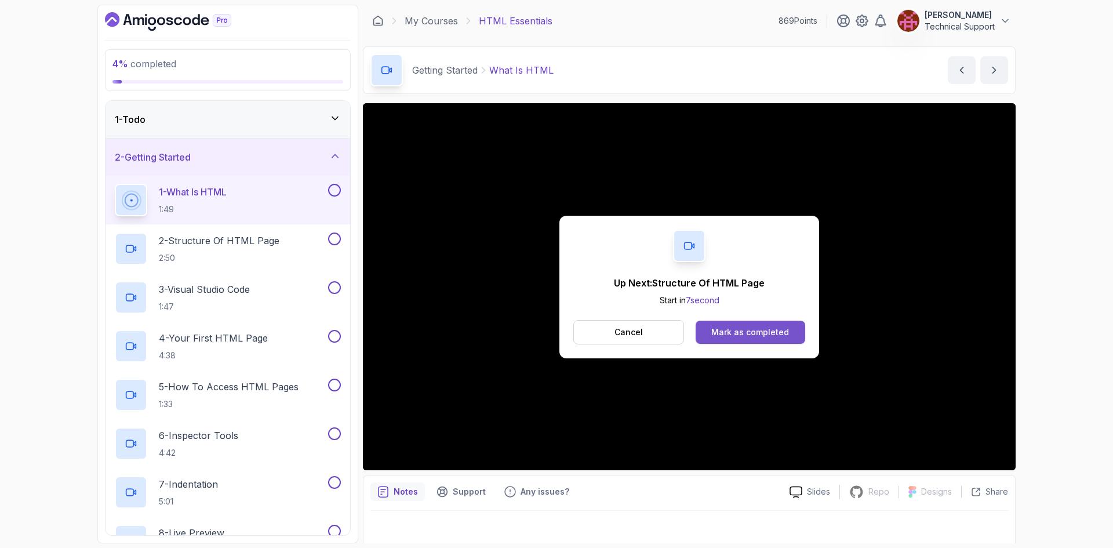
click at [743, 334] on div "Mark as completed" at bounding box center [750, 332] width 78 height 12
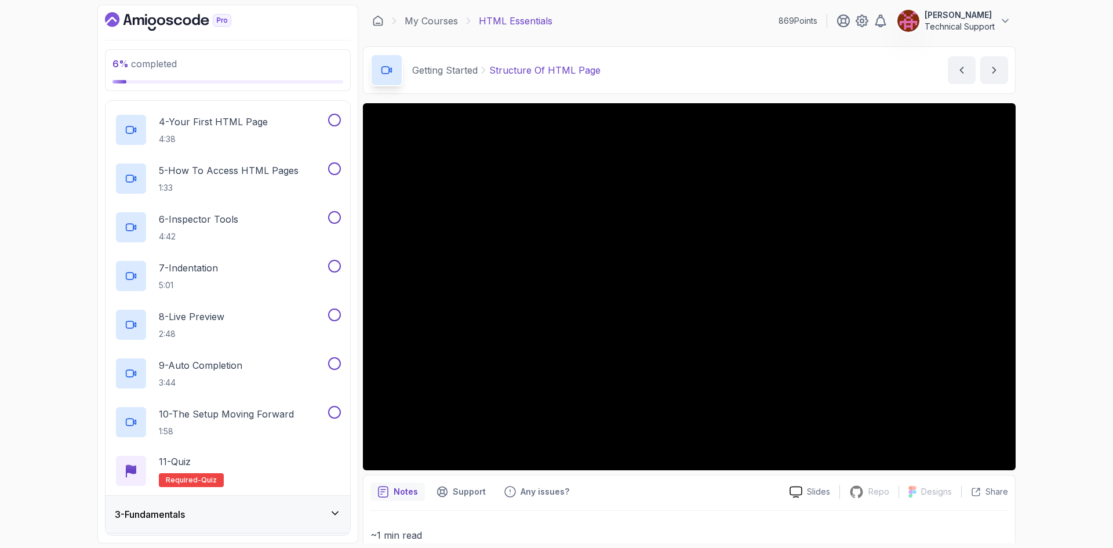
scroll to position [110, 0]
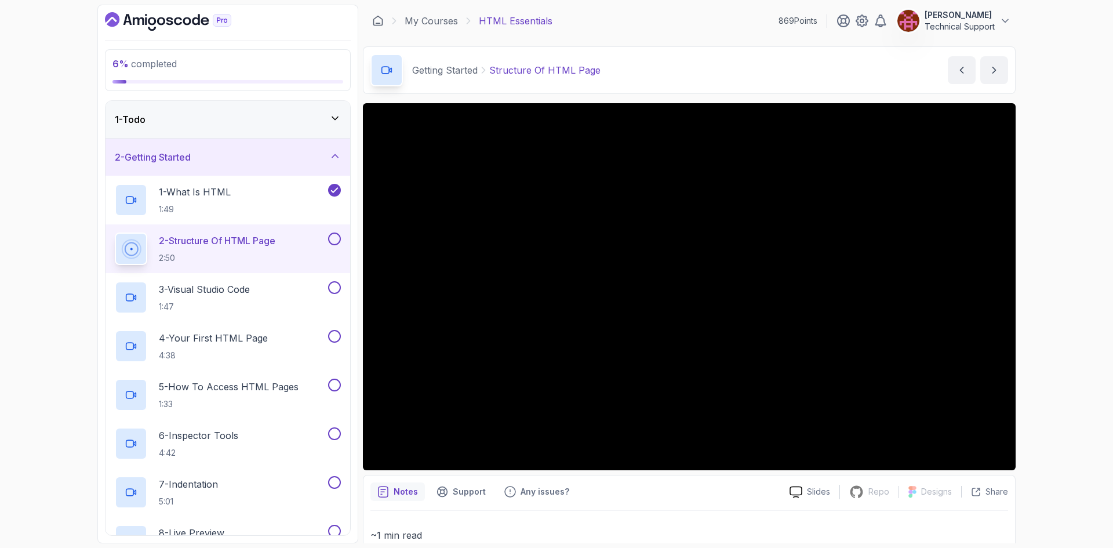
scroll to position [110, 0]
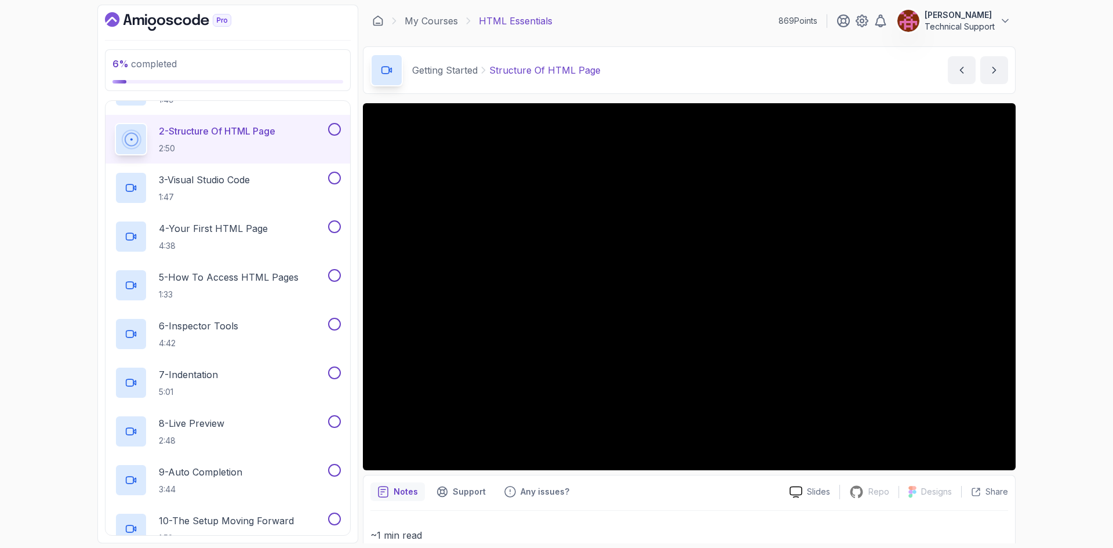
click at [153, 28] on icon "Dashboard" at bounding box center [168, 21] width 126 height 19
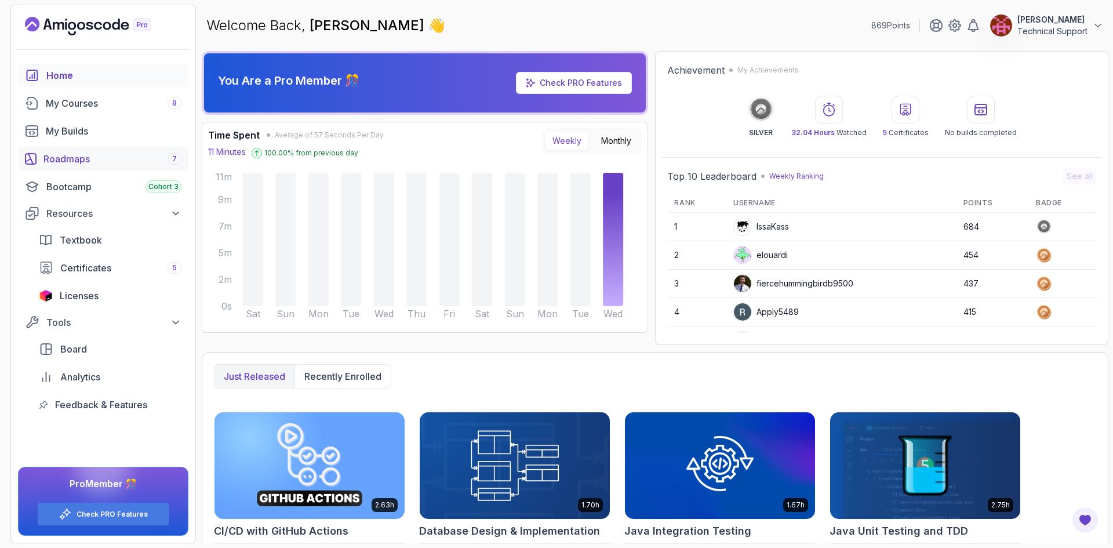
click at [80, 159] on div "Roadmaps 7" at bounding box center [112, 159] width 138 height 14
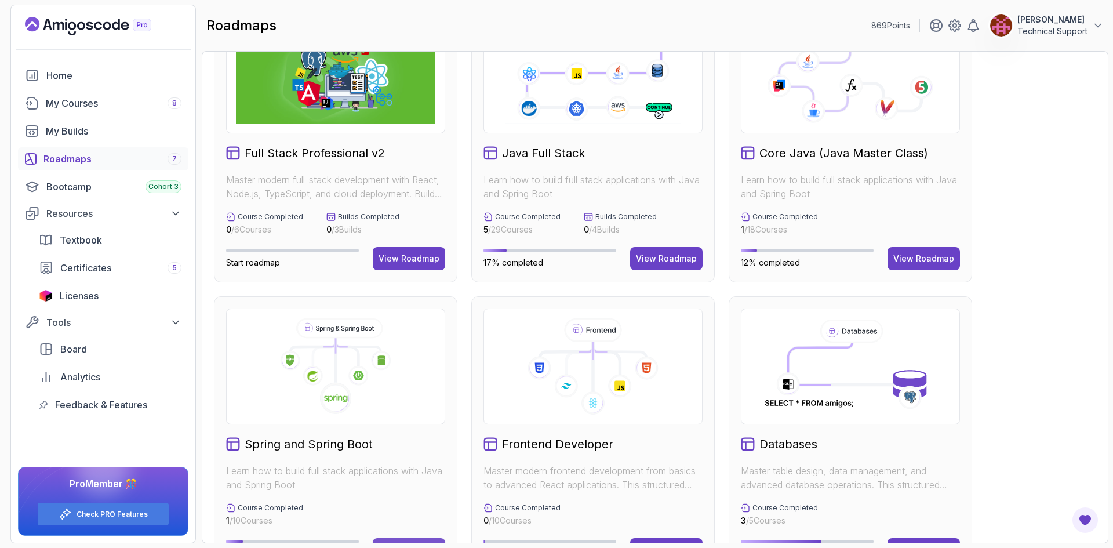
scroll to position [116, 0]
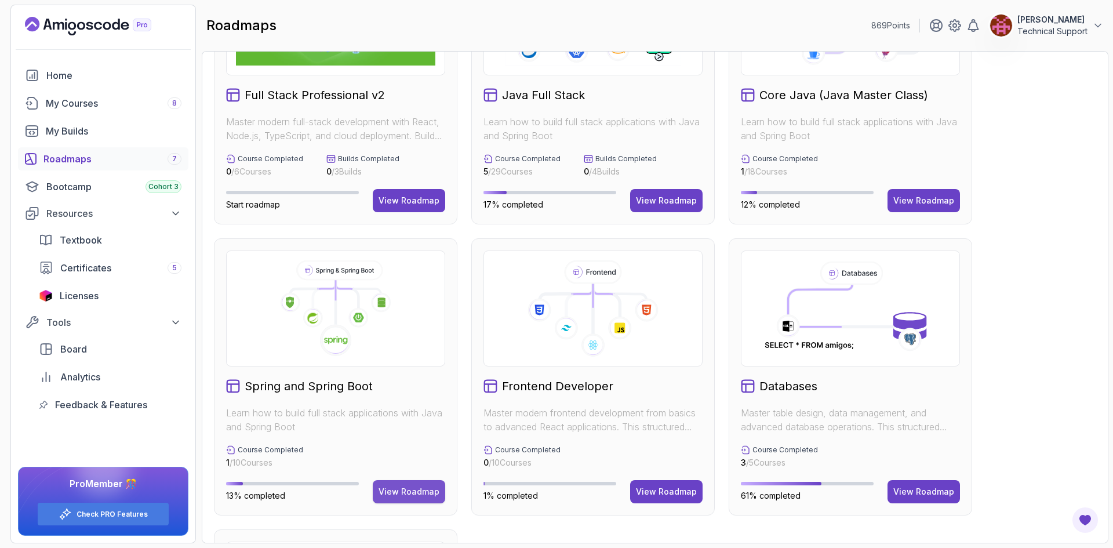
click at [416, 497] on div "View Roadmap" at bounding box center [409, 492] width 61 height 12
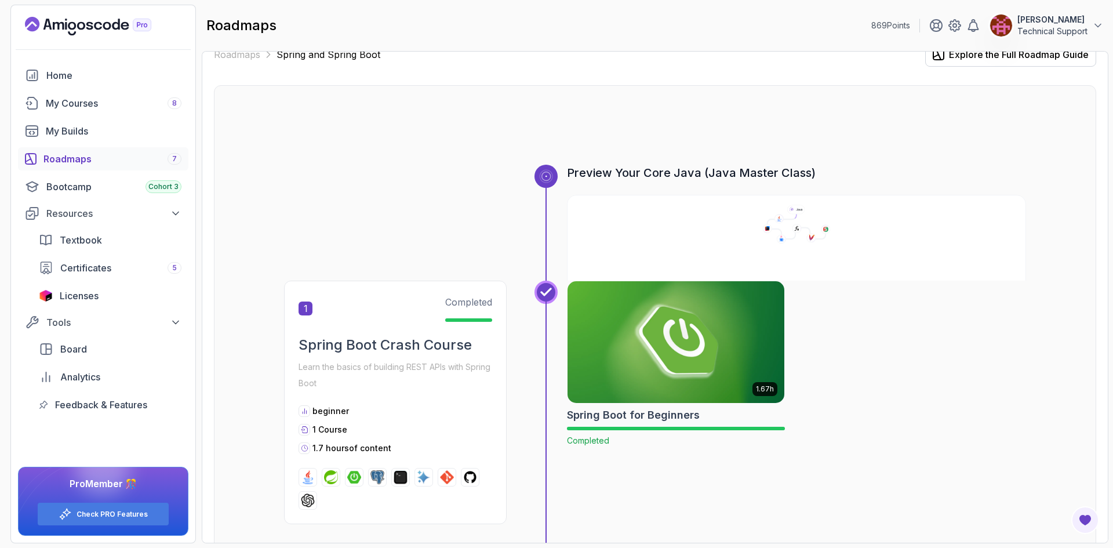
scroll to position [12, 0]
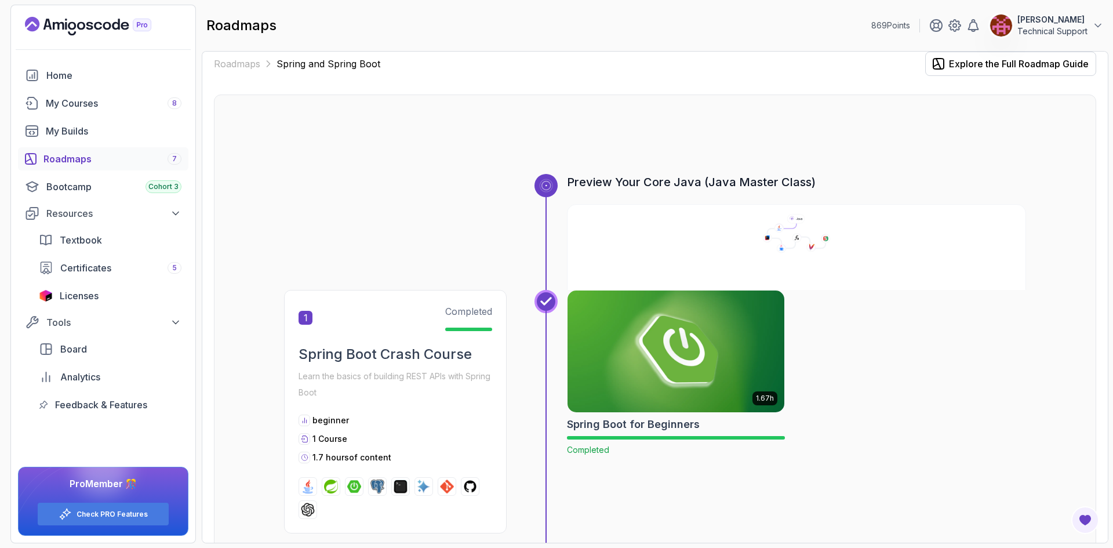
click at [692, 348] on img at bounding box center [676, 352] width 228 height 128
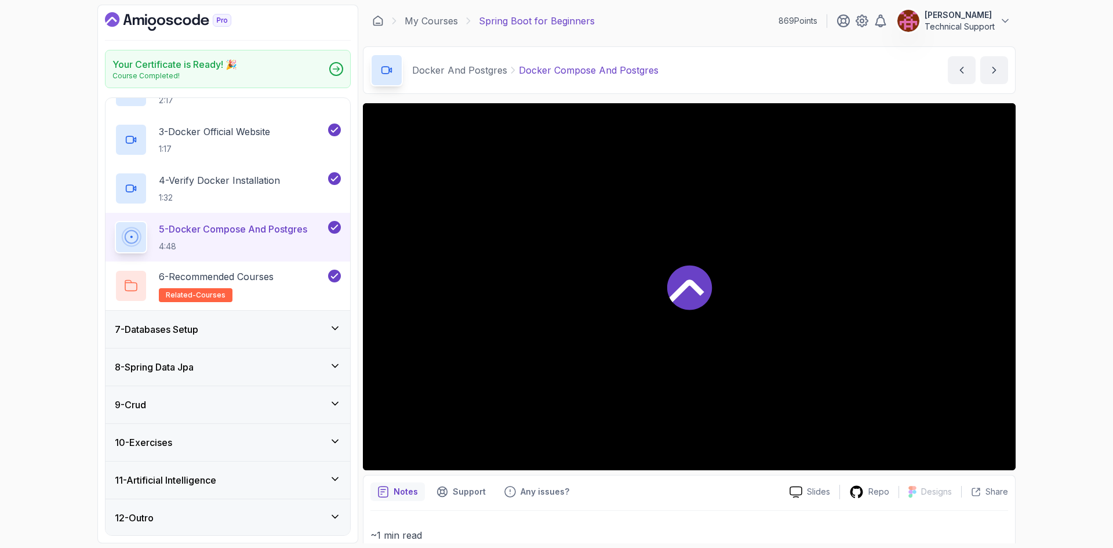
scroll to position [307, 0]
click at [282, 336] on div "7 - Databases Setup" at bounding box center [227, 328] width 245 height 37
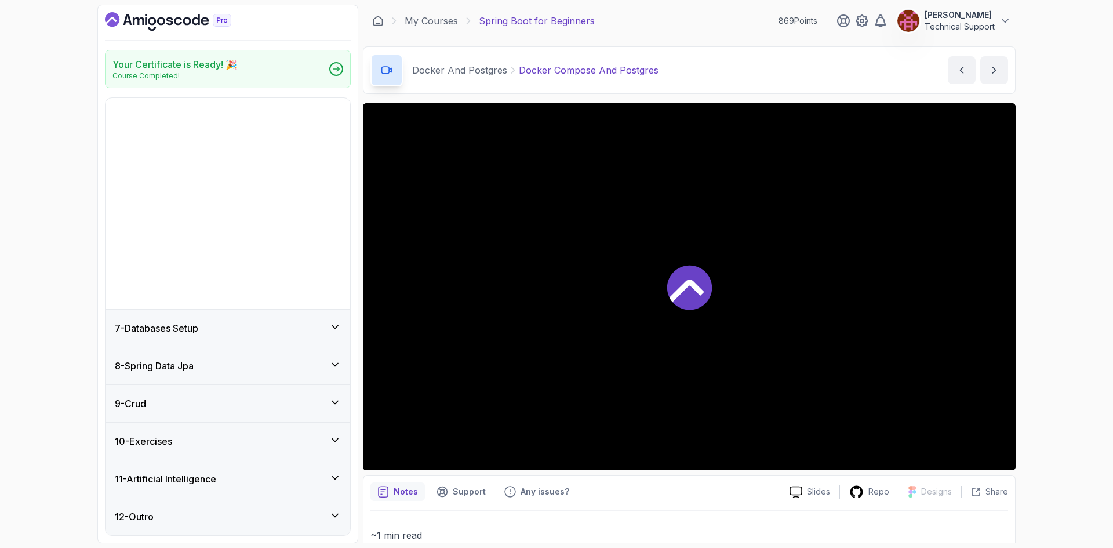
scroll to position [14, 0]
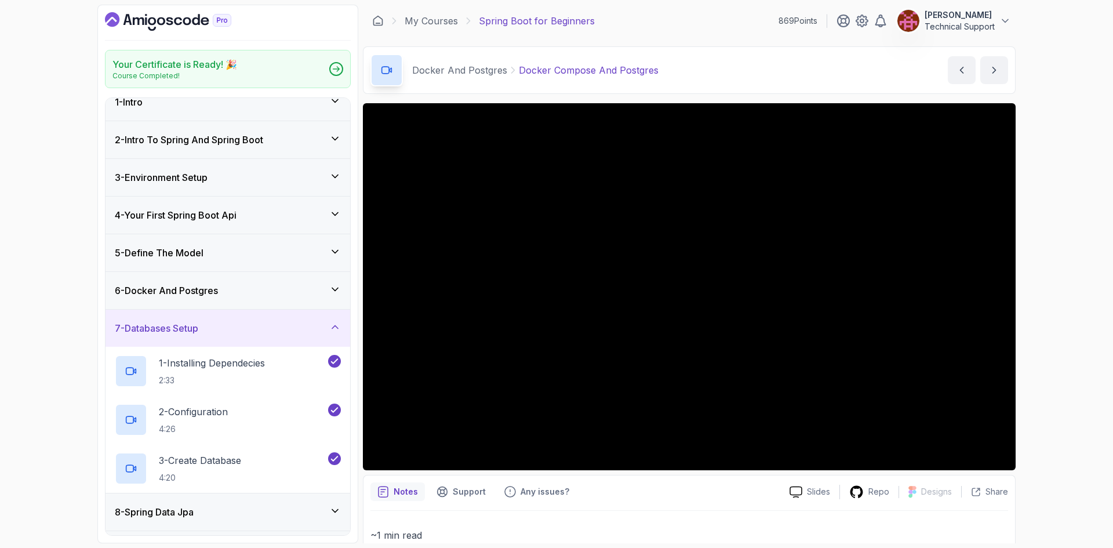
click at [287, 327] on div "7 - Databases Setup" at bounding box center [228, 328] width 226 height 14
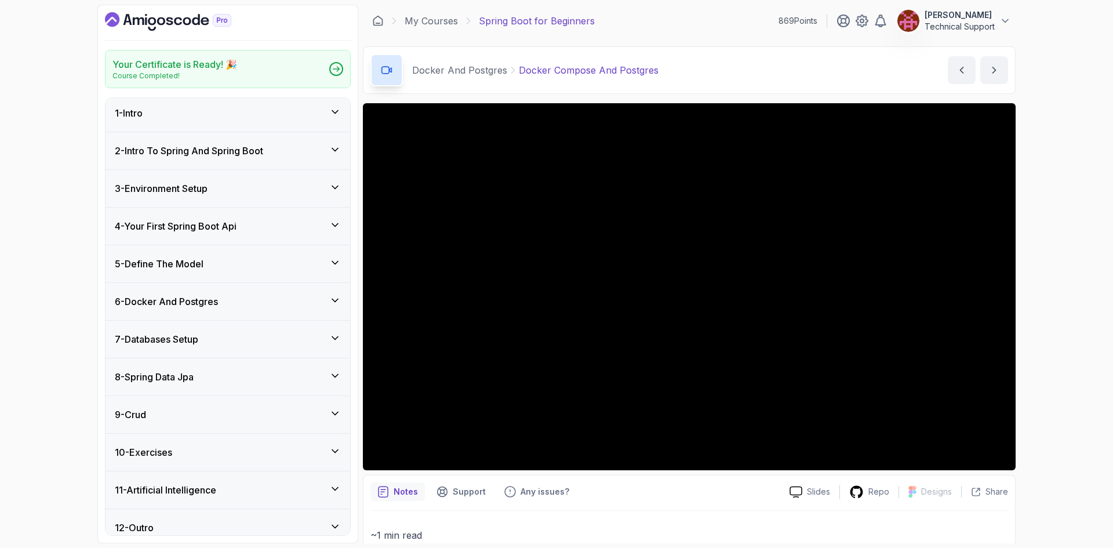
scroll to position [0, 0]
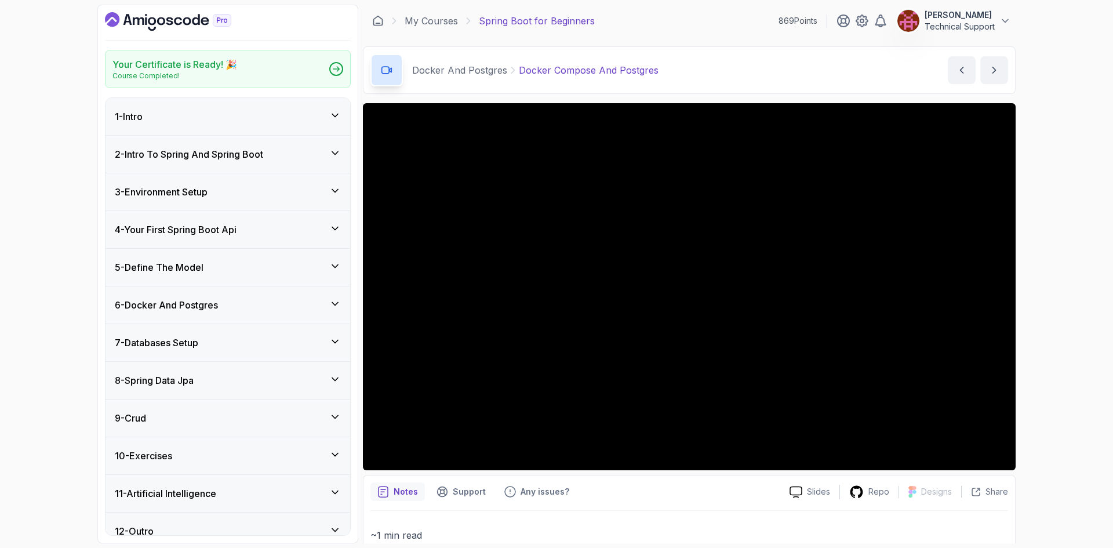
click at [217, 110] on div "1 - Intro" at bounding box center [228, 117] width 226 height 14
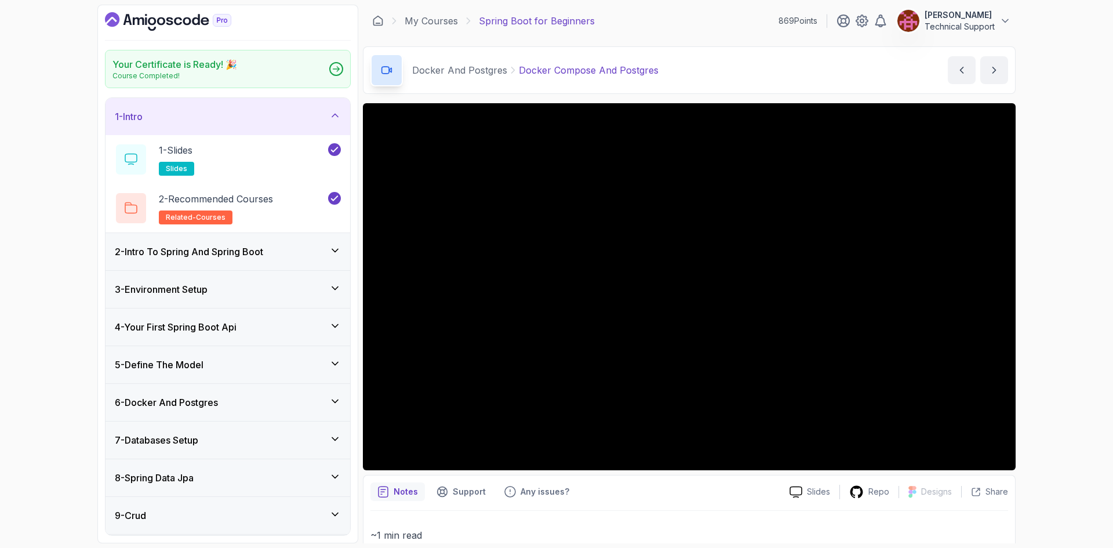
click at [248, 254] on h3 "2 - Intro To Spring And Spring Boot" at bounding box center [189, 252] width 148 height 14
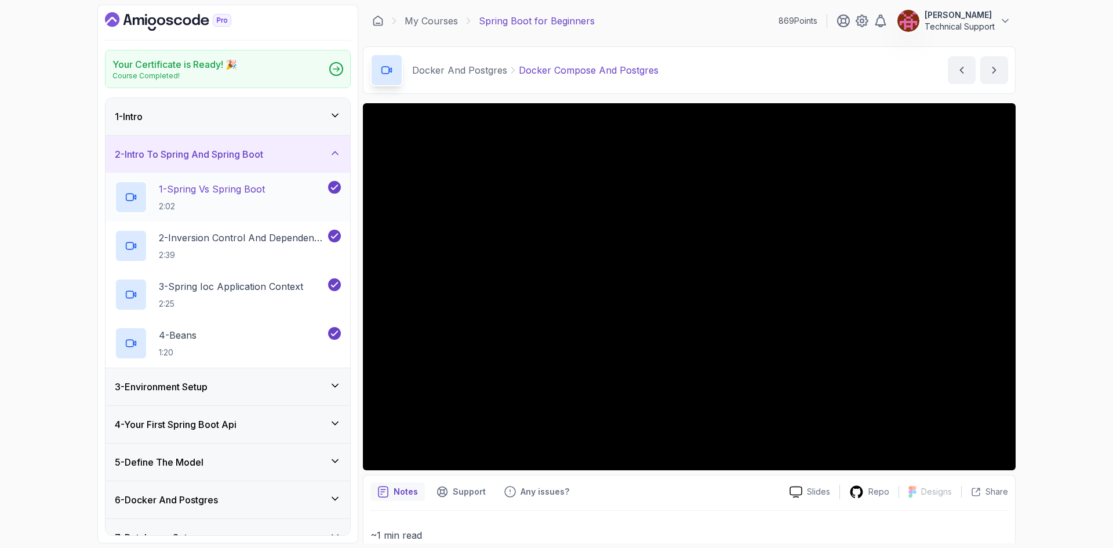
click at [234, 198] on h2 "1 - Spring Vs Spring Boot 2:02" at bounding box center [212, 197] width 106 height 30
click at [1071, 303] on div "Your Certificate is Ready! 🎉 Course Completed! 1 - Intro 2 - Intro To Spring An…" at bounding box center [556, 274] width 1113 height 548
click at [1042, 318] on div "Your Certificate is Ready! 🎉 Course Completed! 1 - Intro 2 - Intro To Spring An…" at bounding box center [556, 274] width 1113 height 548
click at [1038, 296] on div "Your Certificate is Ready! 🎉 Course Completed! 1 - Intro 2 - Intro To Spring An…" at bounding box center [556, 274] width 1113 height 548
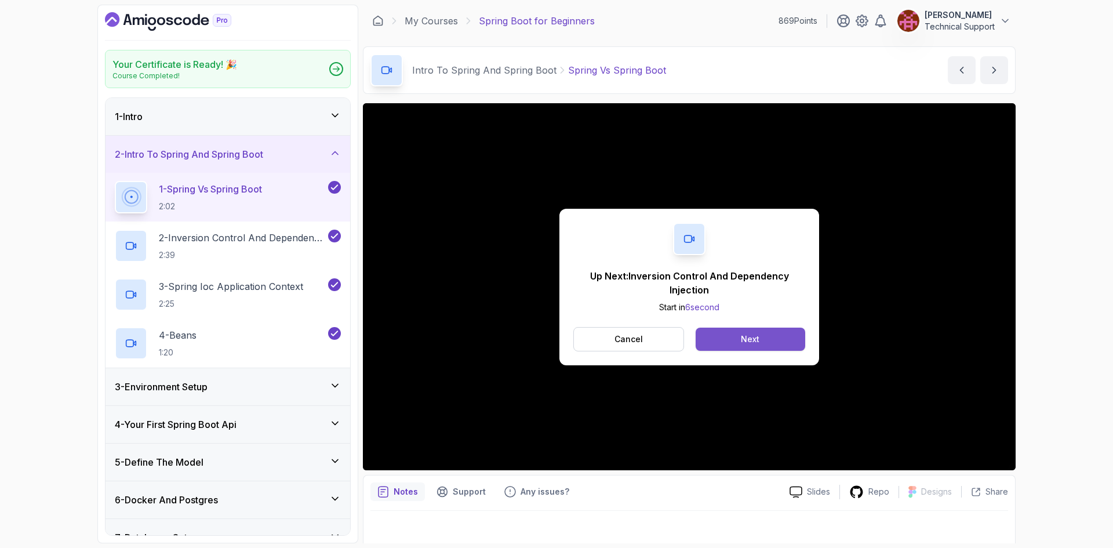
click at [722, 339] on button "Next" at bounding box center [751, 338] width 110 height 23
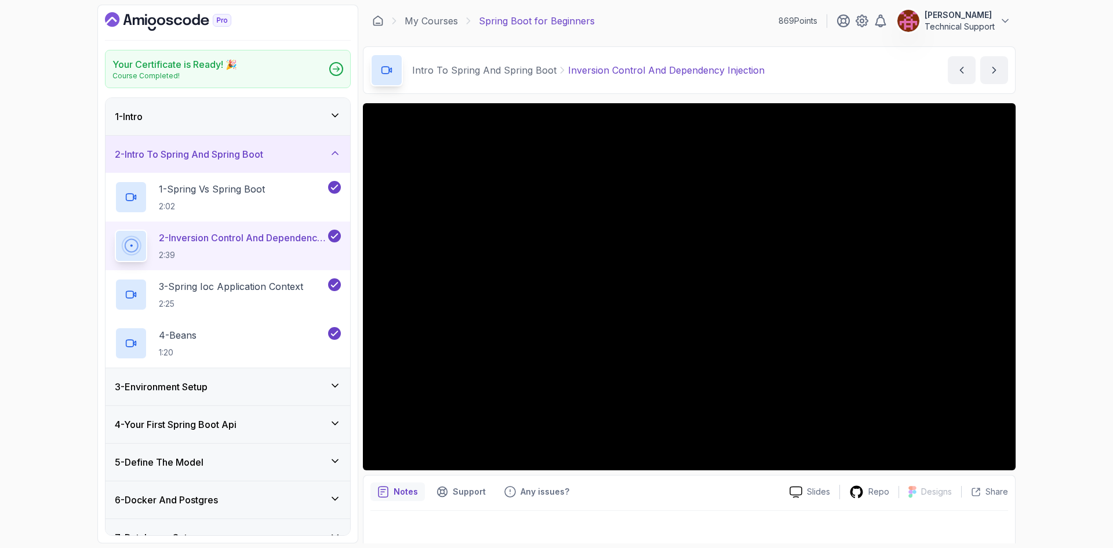
click at [1039, 327] on div "Your Certificate is Ready! 🎉 Course Completed! 1 - Intro 2 - Intro To Spring An…" at bounding box center [556, 274] width 1113 height 548
click at [1024, 352] on div "Your Certificate is Ready! 🎉 Course Completed! 1 - Intro 2 - Intro To Spring An…" at bounding box center [556, 274] width 1113 height 548
click at [1043, 346] on div "Your Certificate is Ready! 🎉 Course Completed! 1 - Intro 2 - Intro To Spring An…" at bounding box center [556, 274] width 1113 height 548
drag, startPoint x: 1037, startPoint y: 348, endPoint x: 1054, endPoint y: 387, distance: 42.6
click at [1054, 387] on div "Your Certificate is Ready! 🎉 Course Completed! 1 - Intro 2 - Intro To Spring An…" at bounding box center [556, 274] width 1113 height 548
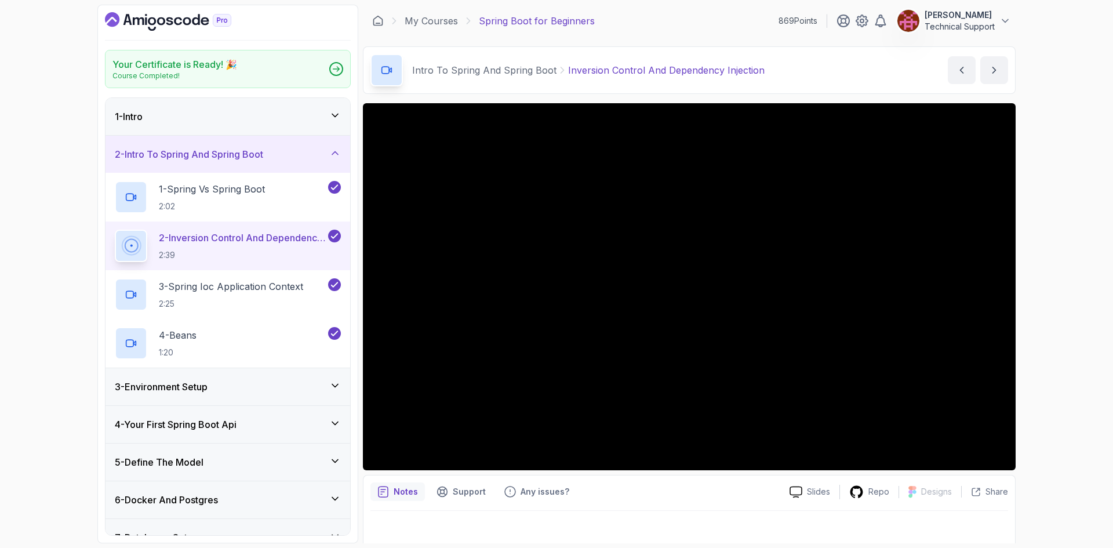
click at [1023, 374] on div "Your Certificate is Ready! 🎉 Course Completed! 1 - Intro 2 - Intro To Spring An…" at bounding box center [556, 274] width 1113 height 548
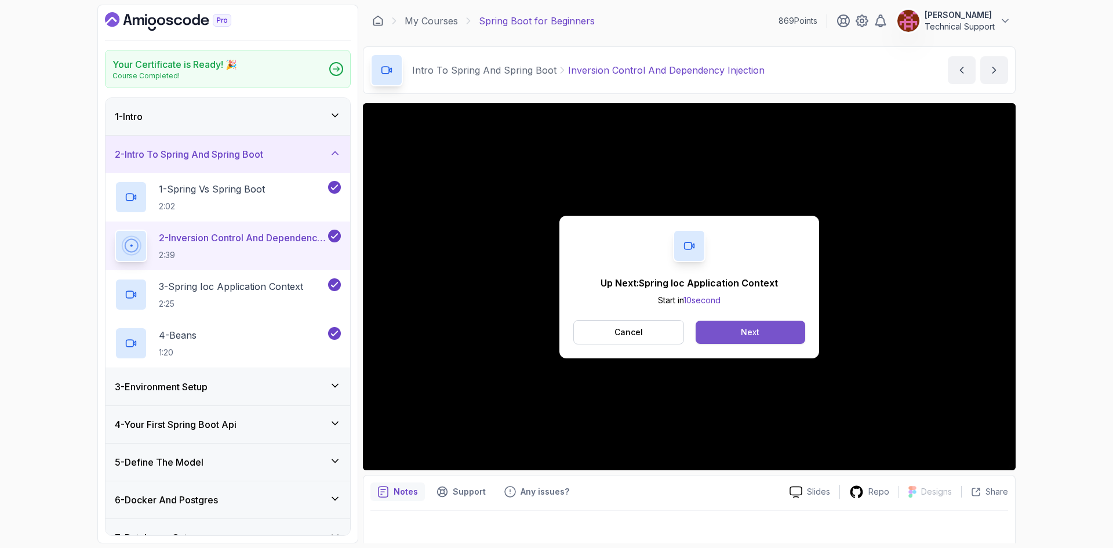
click at [771, 327] on button "Next" at bounding box center [751, 332] width 110 height 23
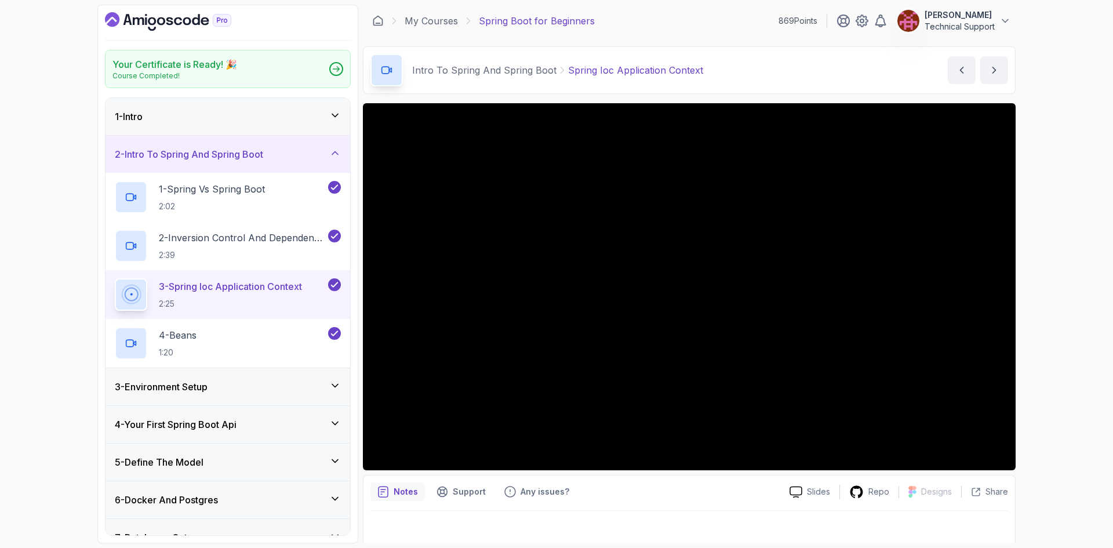
click at [1052, 376] on div "Your Certificate is Ready! 🎉 Course Completed! 1 - Intro 2 - Intro To Spring An…" at bounding box center [556, 274] width 1113 height 548
click at [1054, 327] on div "Your Certificate is Ready! 🎉 Course Completed! 1 - Intro 2 - Intro To Spring An…" at bounding box center [556, 274] width 1113 height 548
drag, startPoint x: 1061, startPoint y: 284, endPoint x: 1093, endPoint y: 340, distance: 64.1
click at [1093, 340] on div "Your Certificate is Ready! 🎉 Course Completed! 1 - Intro 2 - Intro To Spring An…" at bounding box center [556, 274] width 1113 height 548
drag, startPoint x: 1081, startPoint y: 325, endPoint x: 1071, endPoint y: 366, distance: 42.9
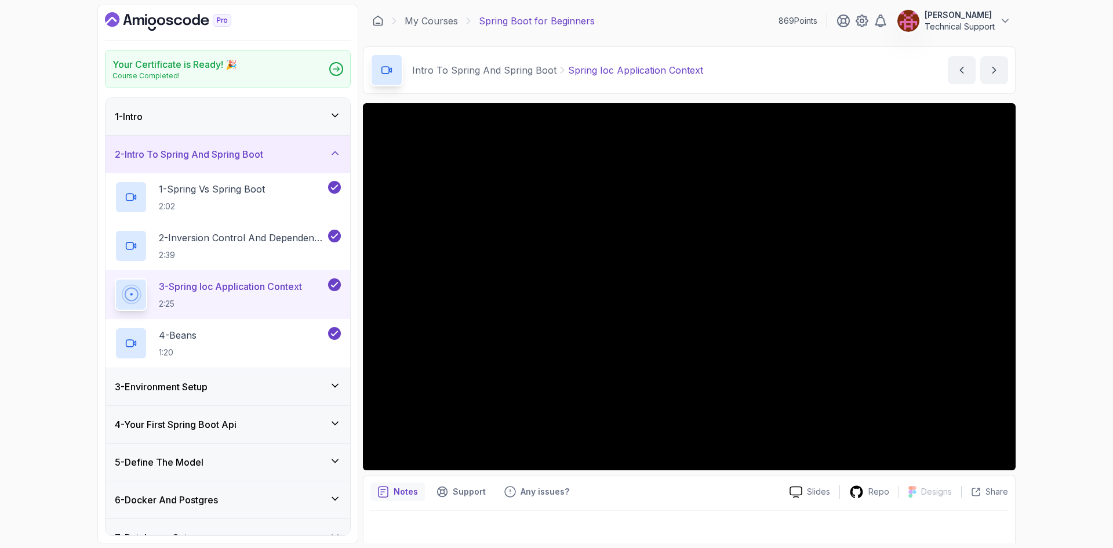
click at [1071, 366] on div "Your Certificate is Ready! 🎉 Course Completed! 1 - Intro 2 - Intro To Spring An…" at bounding box center [556, 274] width 1113 height 548
click at [1065, 345] on div "Your Certificate is Ready! 🎉 Course Completed! 1 - Intro 2 - Intro To Spring An…" at bounding box center [556, 274] width 1113 height 548
click at [1064, 321] on div "Your Certificate is Ready! 🎉 Course Completed! 1 - Intro 2 - Intro To Spring An…" at bounding box center [556, 274] width 1113 height 548
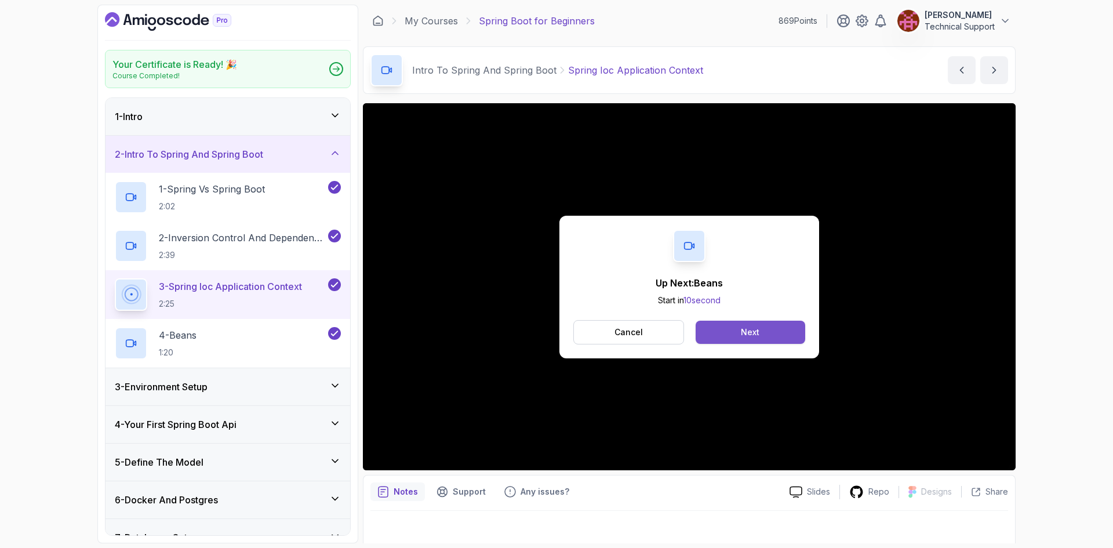
click at [765, 324] on button "Next" at bounding box center [751, 332] width 110 height 23
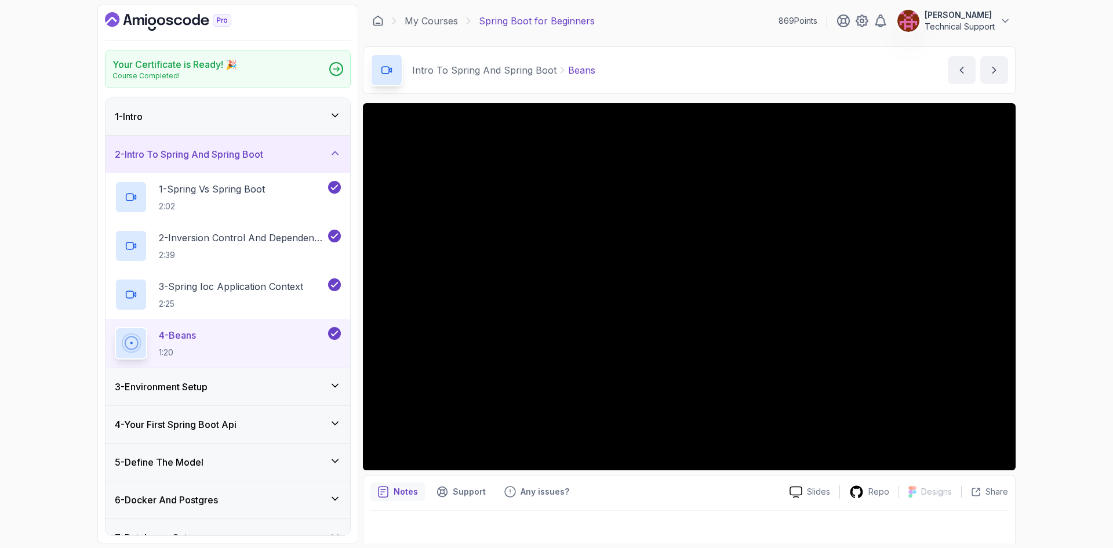
click at [1061, 335] on div "Your Certificate is Ready! 🎉 Course Completed! 1 - Intro 2 - Intro To Spring An…" at bounding box center [556, 274] width 1113 height 548
click at [1061, 320] on div "Your Certificate is Ready! 🎉 Course Completed! 1 - Intro 2 - Intro To Spring An…" at bounding box center [556, 274] width 1113 height 548
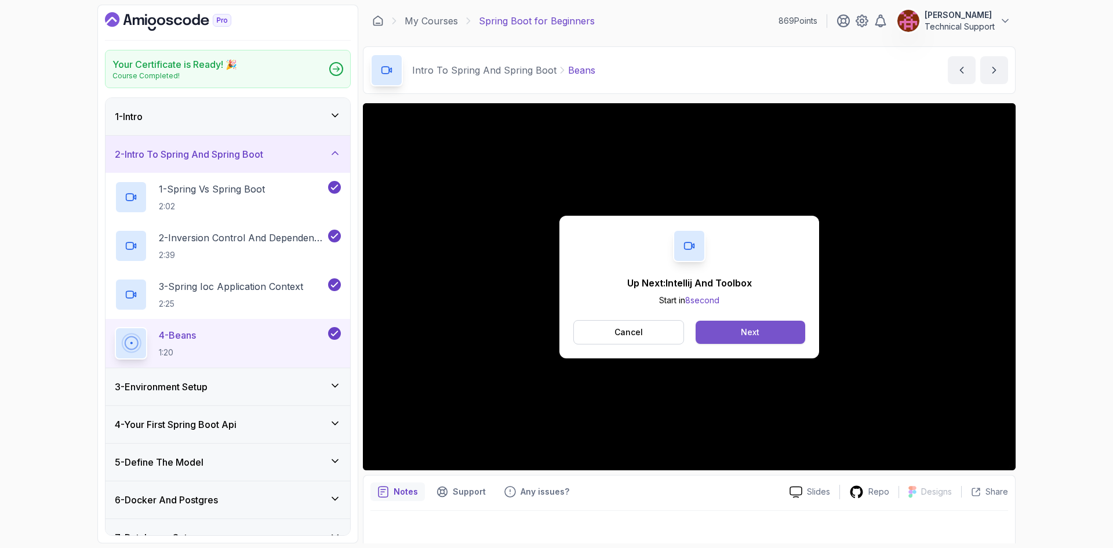
click at [745, 330] on div "Next" at bounding box center [750, 332] width 19 height 12
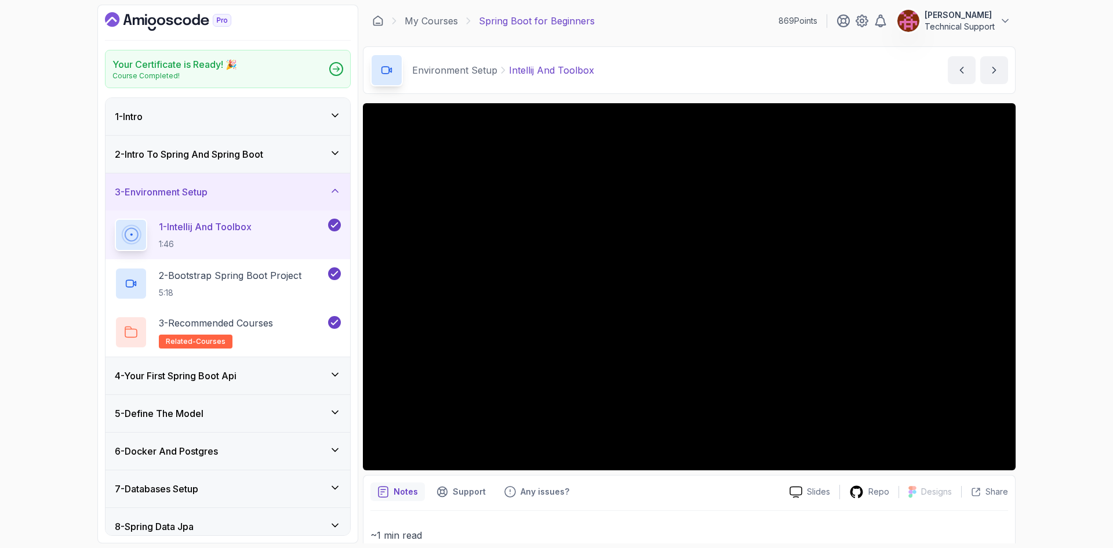
click at [1024, 314] on div "Your Certificate is Ready! 🎉 Course Completed! 1 - Intro 2 - Intro To Spring An…" at bounding box center [556, 274] width 1113 height 548
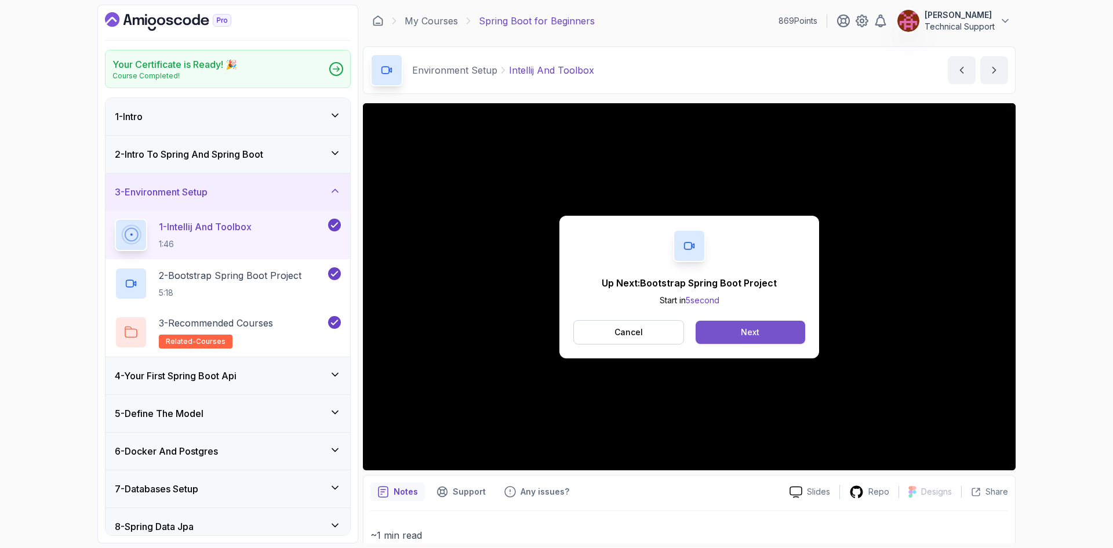
click at [737, 342] on button "Next" at bounding box center [751, 332] width 110 height 23
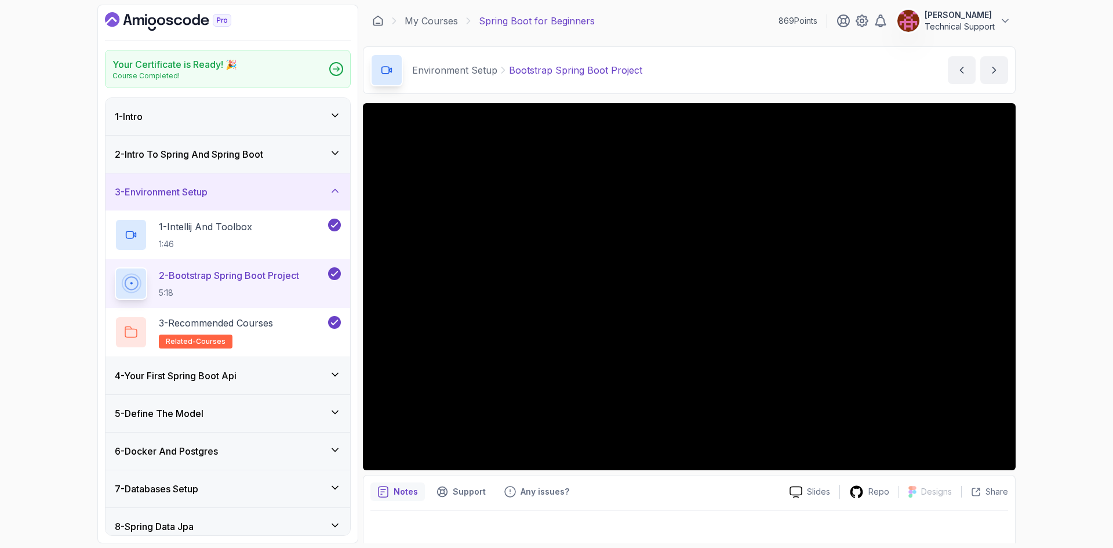
drag, startPoint x: 1022, startPoint y: 352, endPoint x: 1045, endPoint y: 380, distance: 36.7
click at [1045, 380] on div "Your Certificate is Ready! 🎉 Course Completed! 1 - Intro 2 - Intro To Spring An…" at bounding box center [556, 274] width 1113 height 548
drag, startPoint x: 1039, startPoint y: 377, endPoint x: 1066, endPoint y: 311, distance: 70.9
click at [1066, 311] on div "Your Certificate is Ready! 🎉 Course Completed! 1 - Intro 2 - Intro To Spring An…" at bounding box center [556, 274] width 1113 height 548
click at [1033, 310] on div "Your Certificate is Ready! 🎉 Course Completed! 1 - Intro 2 - Intro To Spring An…" at bounding box center [556, 274] width 1113 height 548
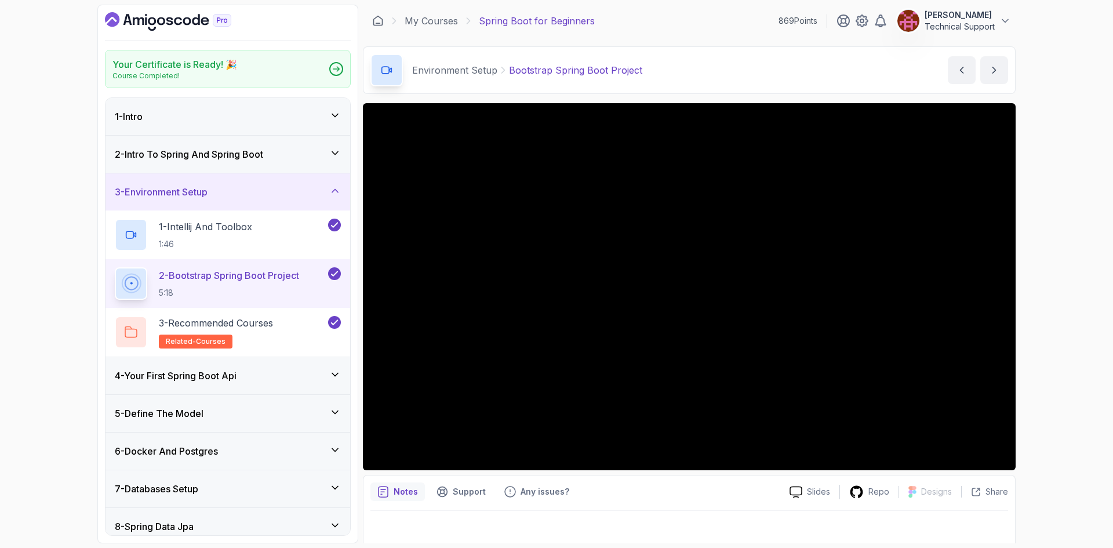
click at [1035, 289] on div "Your Certificate is Ready! 🎉 Course Completed! 1 - Intro 2 - Intro To Spring An…" at bounding box center [556, 274] width 1113 height 548
click at [1055, 306] on div "Your Certificate is Ready! 🎉 Course Completed! 1 - Intro 2 - Intro To Spring An…" at bounding box center [556, 274] width 1113 height 548
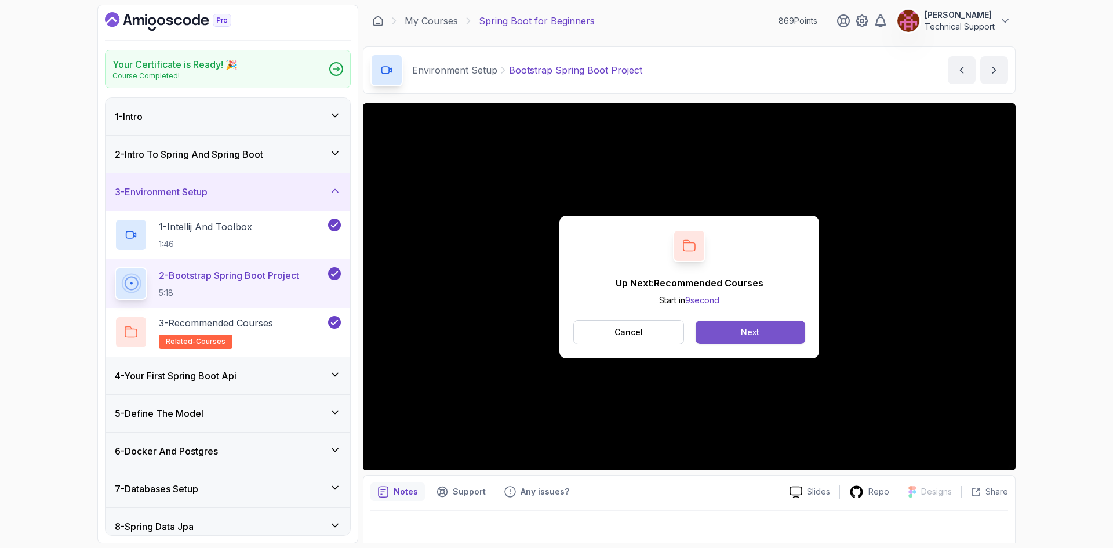
click at [761, 325] on button "Next" at bounding box center [751, 332] width 110 height 23
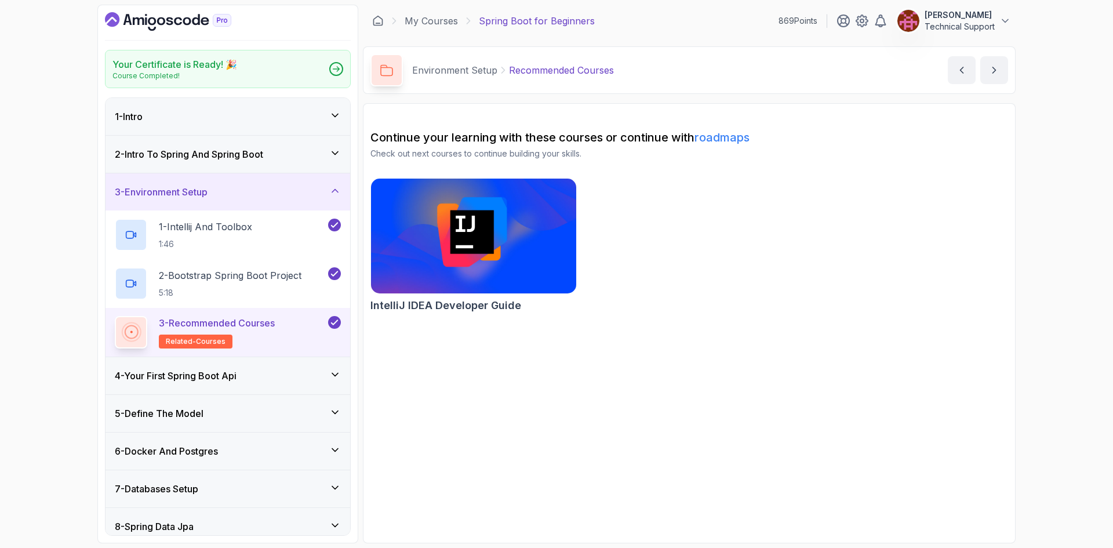
click at [264, 381] on div "4 - Your First Spring Boot Api" at bounding box center [228, 376] width 226 height 14
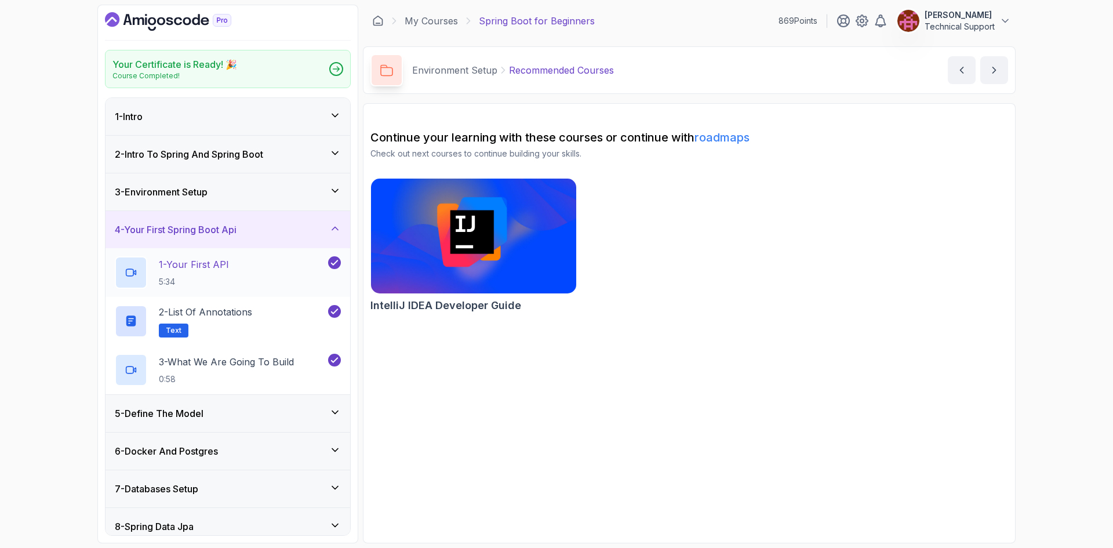
click at [287, 288] on div "1 - Your First API 5:34" at bounding box center [220, 272] width 211 height 32
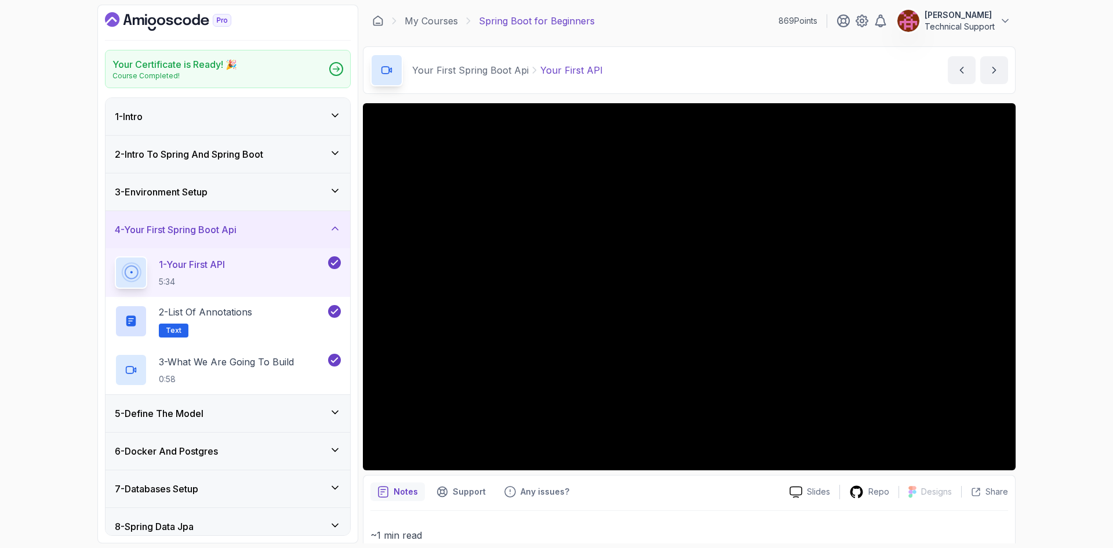
click at [1050, 290] on div "Your Certificate is Ready! 🎉 Course Completed! 1 - Intro 2 - Intro To Spring An…" at bounding box center [556, 274] width 1113 height 548
click at [1056, 363] on div "Your Certificate is Ready! 🎉 Course Completed! 1 - Intro 2 - Intro To Spring An…" at bounding box center [556, 274] width 1113 height 548
click at [1037, 303] on div "Your Certificate is Ready! 🎉 Course Completed! 1 - Intro 2 - Intro To Spring An…" at bounding box center [556, 274] width 1113 height 548
click at [1043, 319] on div "Your Certificate is Ready! 🎉 Course Completed! 1 - Intro 2 - Intro To Spring An…" at bounding box center [556, 274] width 1113 height 548
click at [1060, 290] on div "Your Certificate is Ready! 🎉 Course Completed! 1 - Intro 2 - Intro To Spring An…" at bounding box center [556, 274] width 1113 height 548
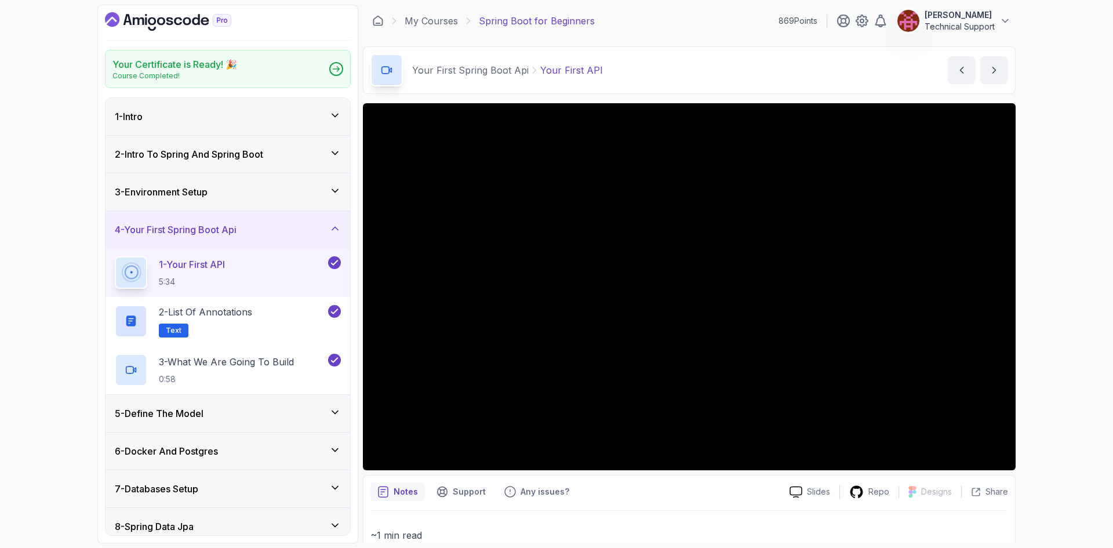
drag, startPoint x: 1060, startPoint y: 290, endPoint x: 1059, endPoint y: 351, distance: 60.9
click at [1059, 351] on div "Your Certificate is Ready! 🎉 Course Completed! 1 - Intro 2 - Intro To Spring An…" at bounding box center [556, 274] width 1113 height 548
drag, startPoint x: 398, startPoint y: 326, endPoint x: 1085, endPoint y: 337, distance: 687.0
click at [1085, 337] on div "Your Certificate is Ready! 🎉 Course Completed! 1 - Intro 2 - Intro To Spring An…" at bounding box center [556, 274] width 1113 height 548
click at [1081, 327] on div "Your Certificate is Ready! 🎉 Course Completed! 1 - Intro 2 - Intro To Spring An…" at bounding box center [556, 274] width 1113 height 548
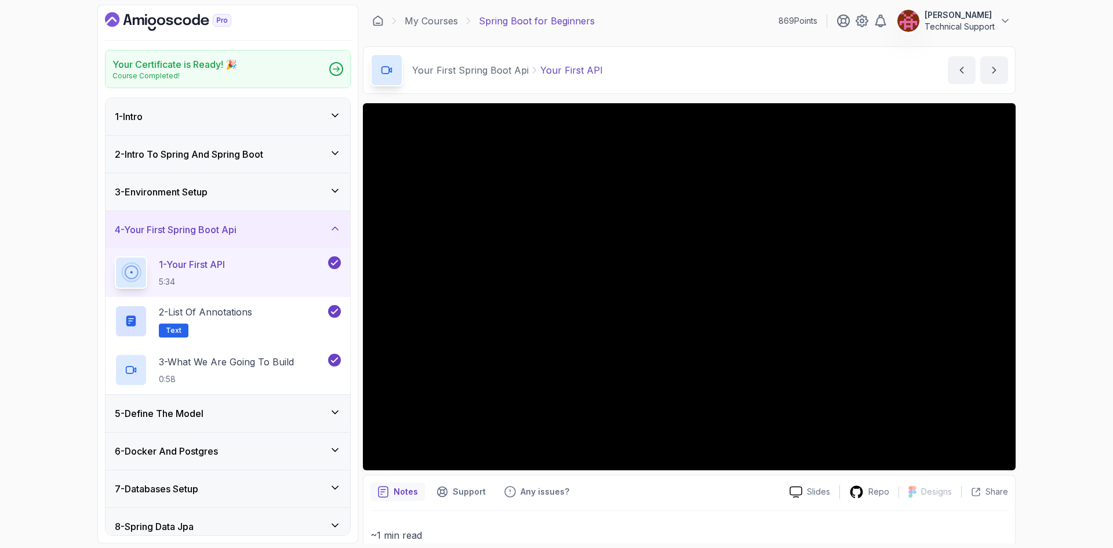
click at [1052, 264] on div "Your Certificate is Ready! 🎉 Course Completed! 1 - Intro 2 - Intro To Spring An…" at bounding box center [556, 274] width 1113 height 548
click at [1036, 265] on div "Your Certificate is Ready! 🎉 Course Completed! 1 - Intro 2 - Intro To Spring An…" at bounding box center [556, 274] width 1113 height 548
drag, startPoint x: 370, startPoint y: 403, endPoint x: 1053, endPoint y: 300, distance: 691.2
click at [1053, 300] on div "Your Certificate is Ready! 🎉 Course Completed! 1 - Intro 2 - Intro To Spring An…" at bounding box center [556, 274] width 1113 height 548
drag, startPoint x: 1011, startPoint y: 291, endPoint x: 1026, endPoint y: 332, distance: 43.6
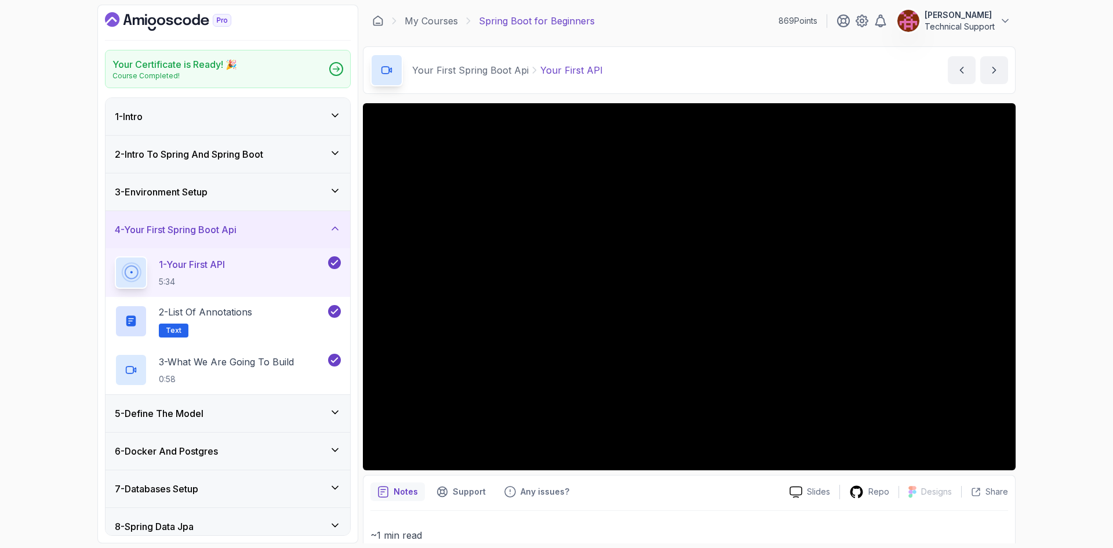
click at [1026, 332] on div "Your Certificate is Ready! 🎉 Course Completed! 1 - Intro 2 - Intro To Spring An…" at bounding box center [556, 274] width 1113 height 548
drag, startPoint x: 400, startPoint y: 339, endPoint x: 1061, endPoint y: 370, distance: 662.1
click at [1061, 370] on div "Your Certificate is Ready! 🎉 Course Completed! 1 - Intro 2 - Intro To Spring An…" at bounding box center [556, 274] width 1113 height 548
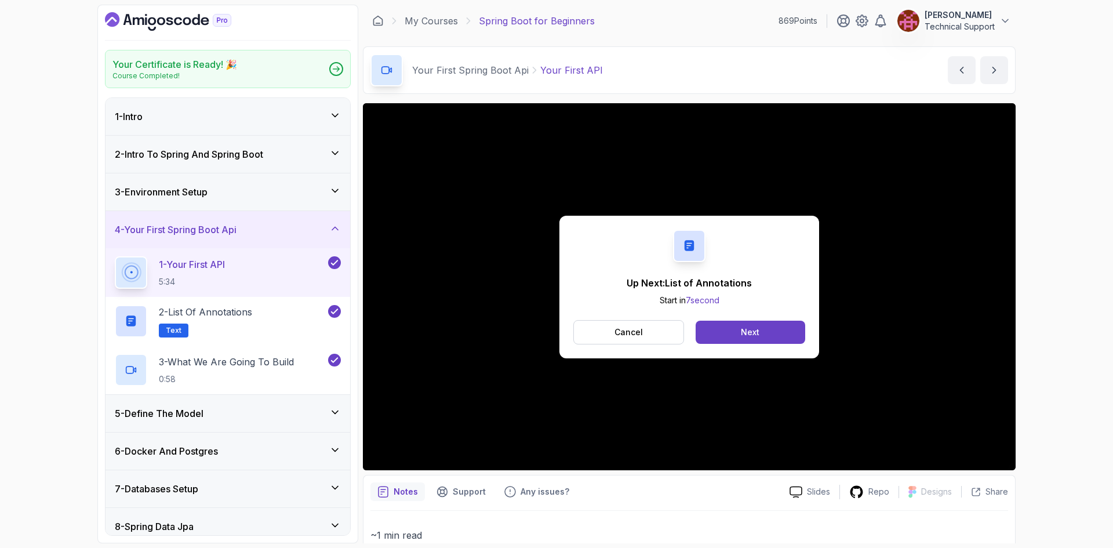
click at [769, 336] on button "Next" at bounding box center [751, 332] width 110 height 23
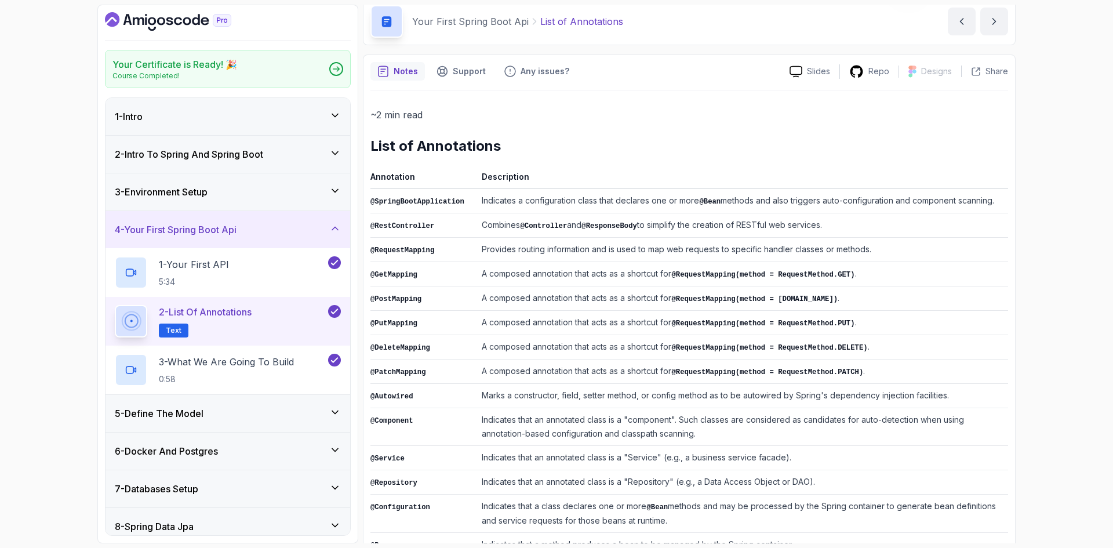
scroll to position [150, 0]
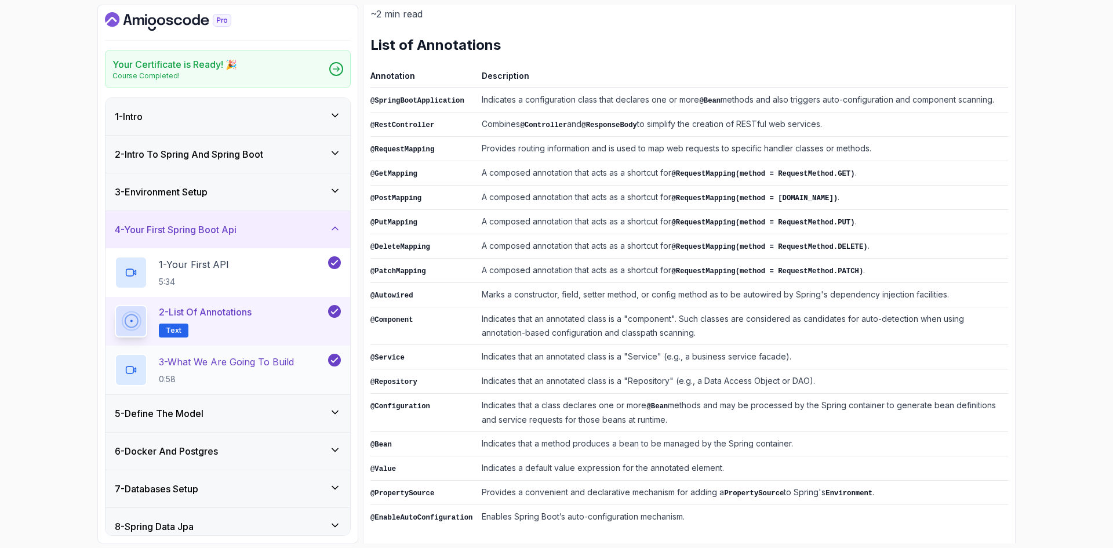
click at [254, 376] on p "0:58" at bounding box center [226, 379] width 135 height 12
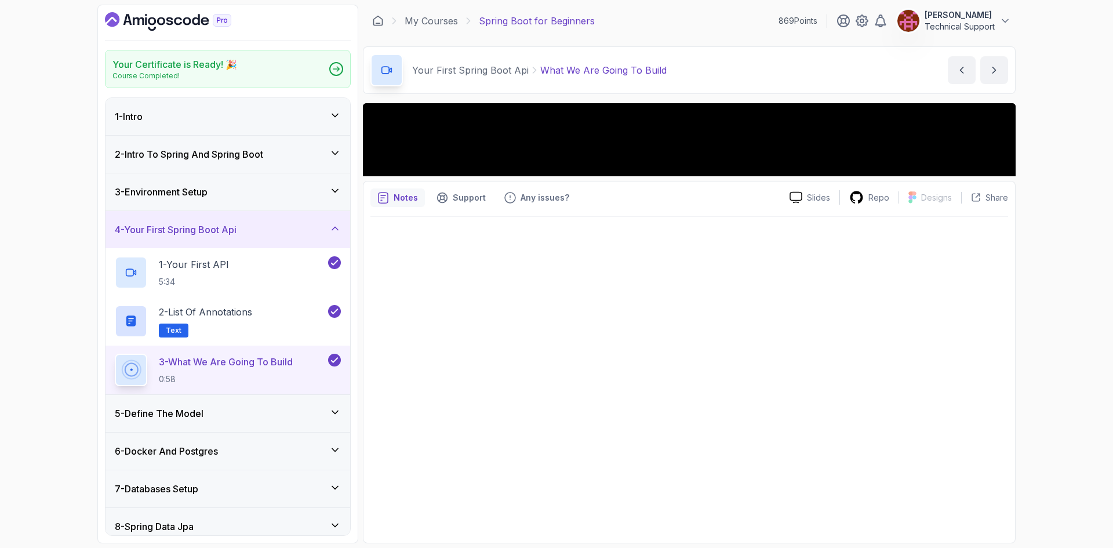
click at [217, 367] on p "3 - What We Are Going To Build" at bounding box center [226, 362] width 134 height 14
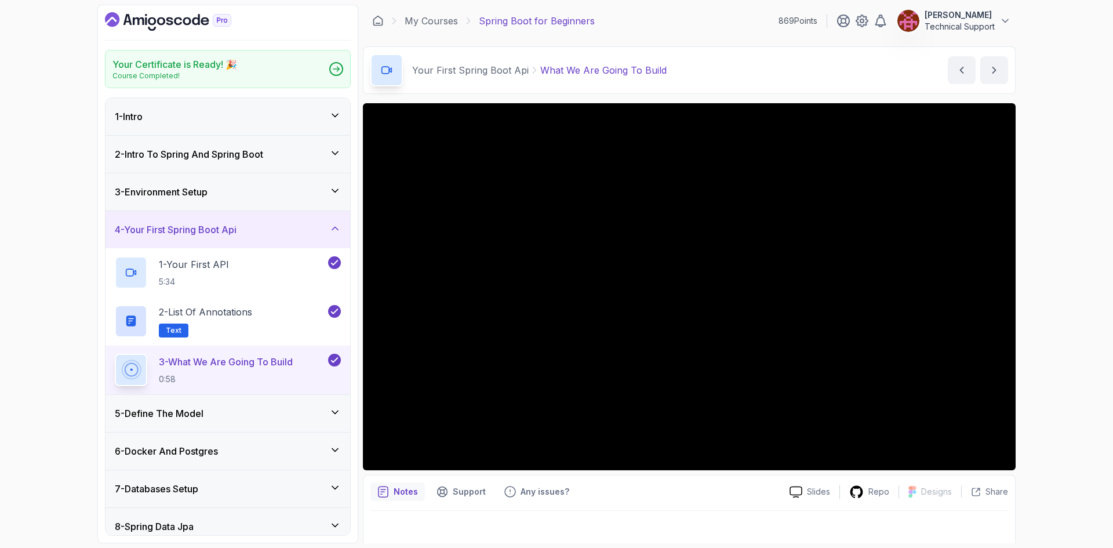
click at [1038, 403] on div "Your Certificate is Ready! 🎉 Course Completed! 1 - Intro 2 - Intro To Spring An…" at bounding box center [556, 274] width 1113 height 548
click at [1036, 410] on div "Your Certificate is Ready! 🎉 Course Completed! 1 - Intro 2 - Intro To Spring An…" at bounding box center [556, 274] width 1113 height 548
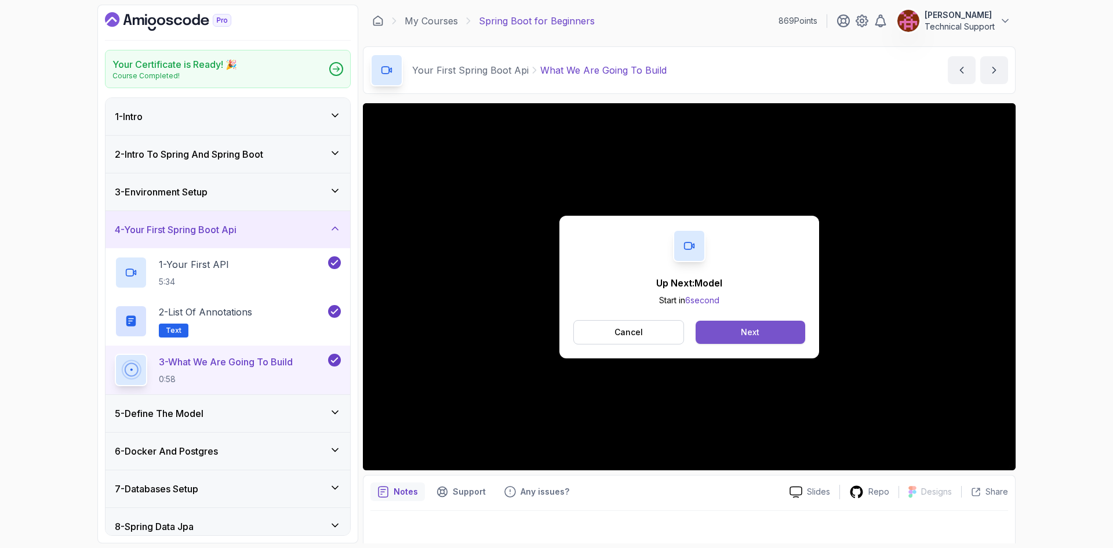
click at [762, 333] on button "Next" at bounding box center [751, 332] width 110 height 23
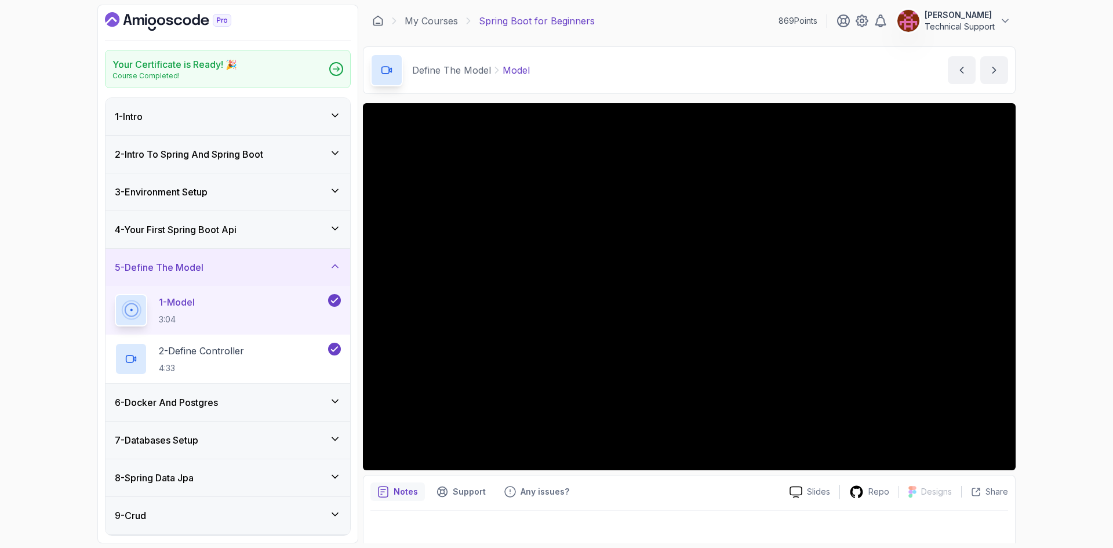
click at [1028, 307] on div "Your Certificate is Ready! 🎉 Course Completed! 1 - Intro 2 - Intro To Spring An…" at bounding box center [556, 274] width 1113 height 548
drag, startPoint x: 377, startPoint y: 230, endPoint x: 1069, endPoint y: 351, distance: 701.9
click at [1069, 351] on div "Your Certificate is Ready! 🎉 Course Completed! 1 - Intro 2 - Intro To Spring An…" at bounding box center [556, 274] width 1113 height 548
click at [1033, 334] on div "Your Certificate is Ready! 🎉 Course Completed! 1 - Intro 2 - Intro To Spring An…" at bounding box center [556, 274] width 1113 height 548
click at [1041, 312] on div "Your Certificate is Ready! 🎉 Course Completed! 1 - Intro 2 - Intro To Spring An…" at bounding box center [556, 274] width 1113 height 548
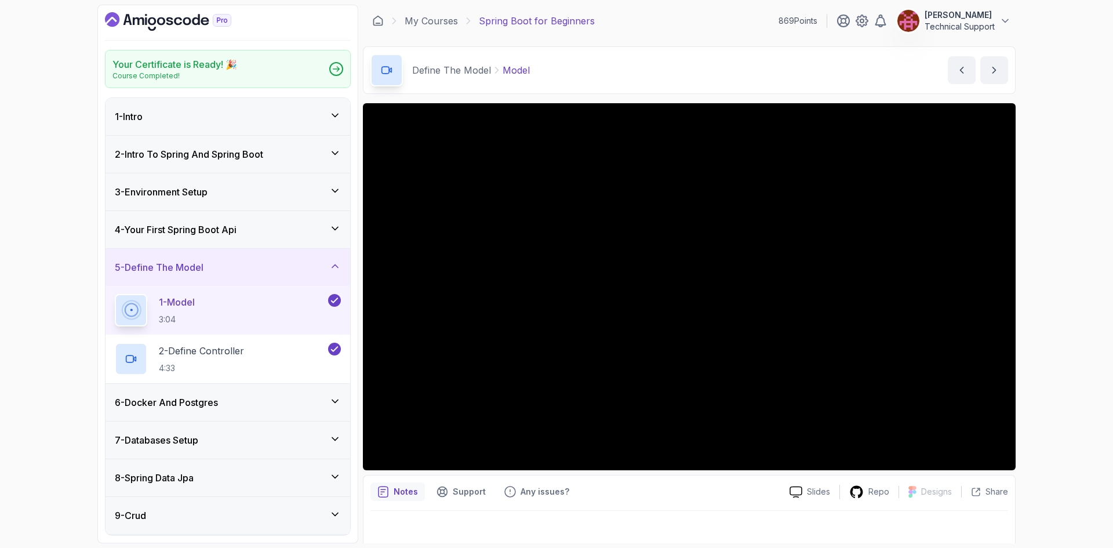
click at [1045, 292] on div "Your Certificate is Ready! 🎉 Course Completed! 1 - Intro 2 - Intro To Spring An…" at bounding box center [556, 274] width 1113 height 548
click at [1055, 299] on div "Your Certificate is Ready! 🎉 Course Completed! 1 - Intro 2 - Intro To Spring An…" at bounding box center [556, 274] width 1113 height 548
click at [1043, 328] on div "Your Certificate is Ready! 🎉 Course Completed! 1 - Intro 2 - Intro To Spring An…" at bounding box center [556, 274] width 1113 height 548
click at [1067, 372] on div "Your Certificate is Ready! 🎉 Course Completed! 1 - Intro 2 - Intro To Spring An…" at bounding box center [556, 274] width 1113 height 548
click at [1045, 344] on div "Your Certificate is Ready! 🎉 Course Completed! 1 - Intro 2 - Intro To Spring An…" at bounding box center [556, 274] width 1113 height 548
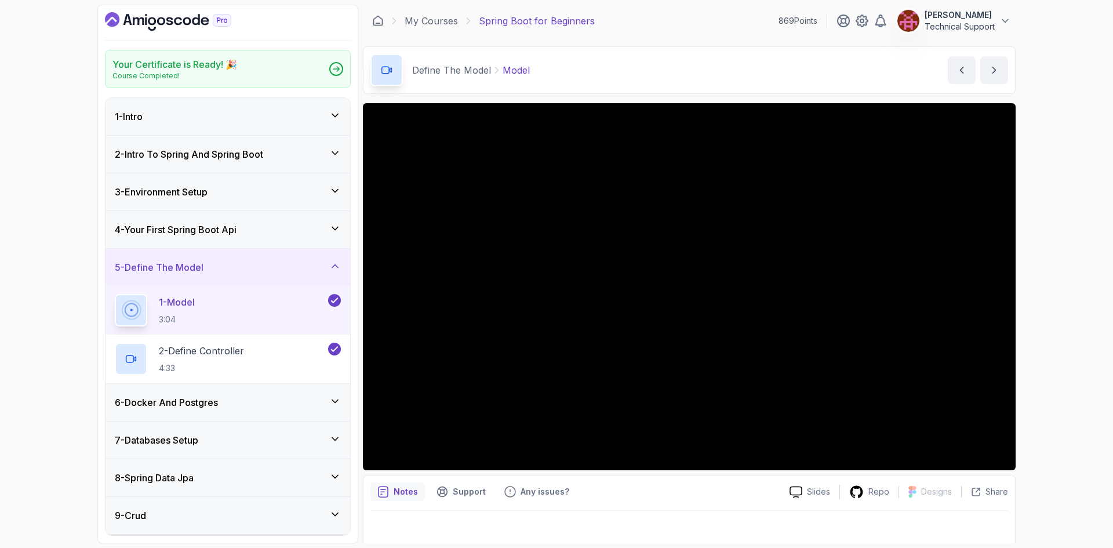
click at [1051, 336] on div "Your Certificate is Ready! 🎉 Course Completed! 1 - Intro 2 - Intro To Spring An…" at bounding box center [556, 274] width 1113 height 548
click at [1025, 289] on div "Your Certificate is Ready! 🎉 Course Completed! 1 - Intro 2 - Intro To Spring An…" at bounding box center [556, 274] width 1113 height 548
click at [1059, 301] on div "Your Certificate is Ready! 🎉 Course Completed! 1 - Intro 2 - Intro To Spring An…" at bounding box center [556, 274] width 1113 height 548
click at [1056, 302] on div "Your Certificate is Ready! 🎉 Course Completed! 1 - Intro 2 - Intro To Spring An…" at bounding box center [556, 274] width 1113 height 548
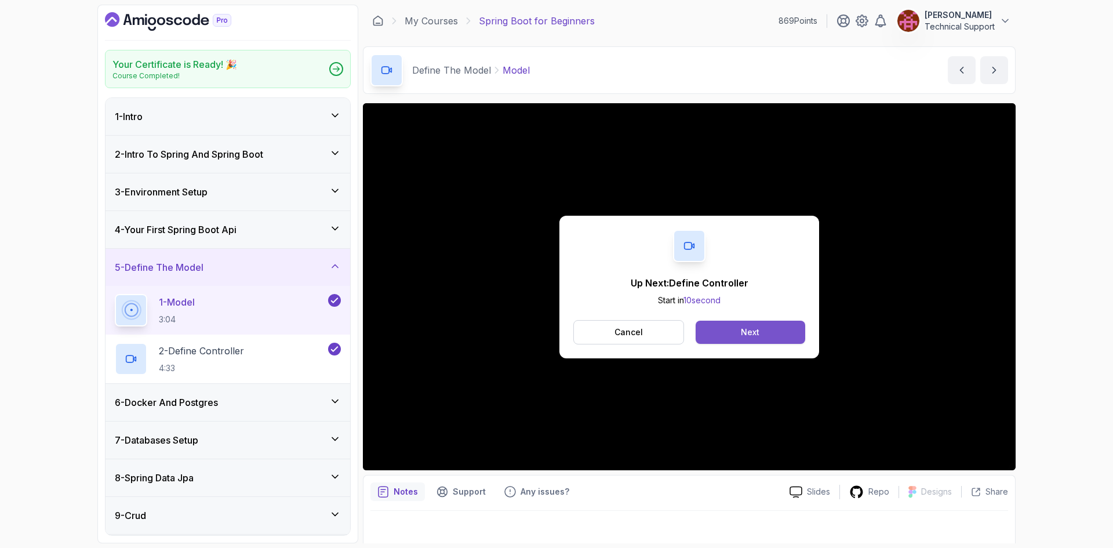
click at [756, 328] on div "Next" at bounding box center [750, 332] width 19 height 12
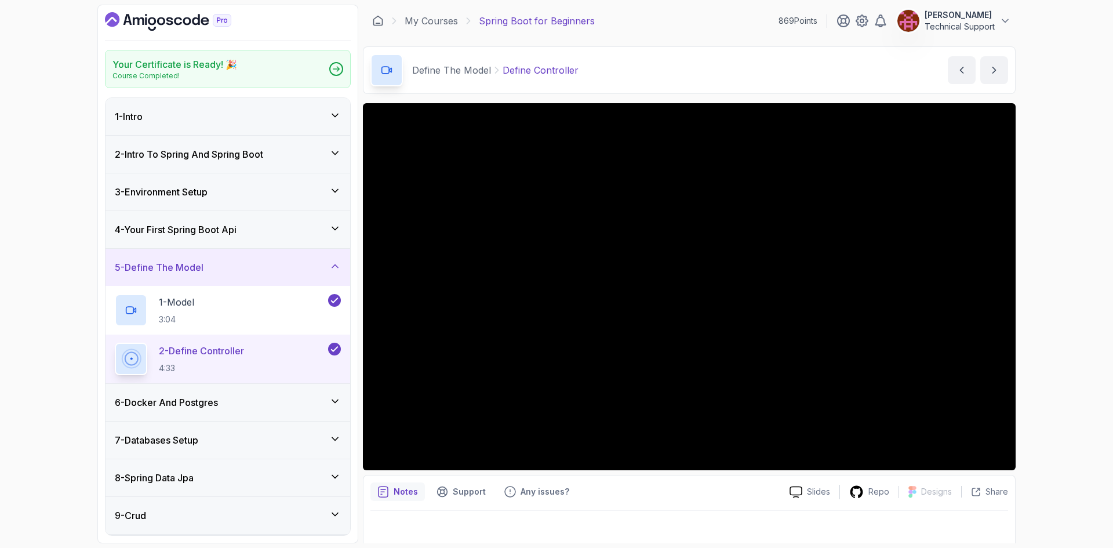
click at [1020, 370] on div "Your Certificate is Ready! 🎉 Course Completed! 1 - Intro 2 - Intro To Spring An…" at bounding box center [556, 274] width 1113 height 548
click at [1049, 344] on div "Your Certificate is Ready! 🎉 Course Completed! 1 - Intro 2 - Intro To Spring An…" at bounding box center [556, 274] width 1113 height 548
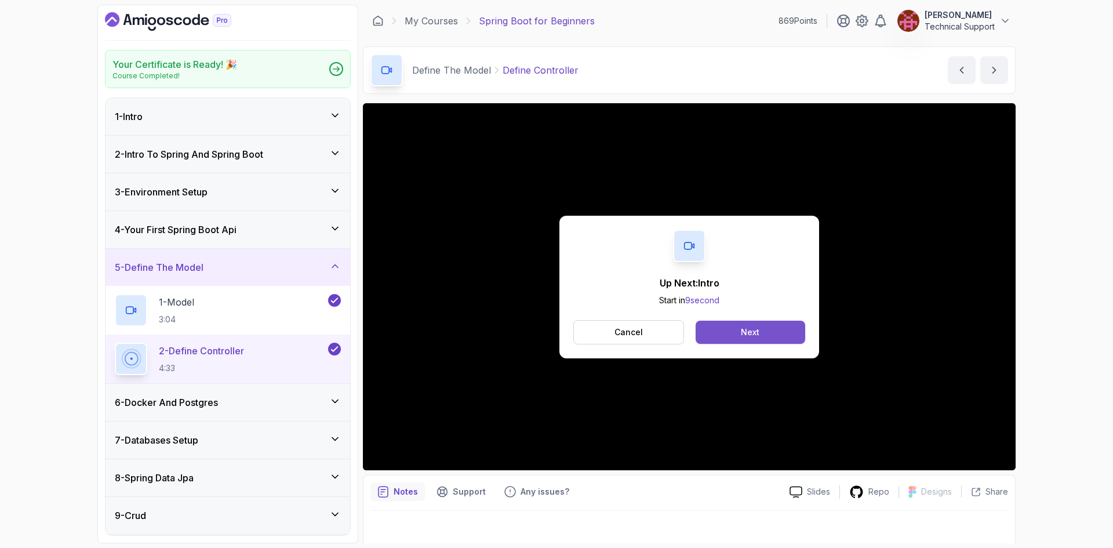
click at [742, 326] on div "Next" at bounding box center [750, 332] width 19 height 12
